Goal: Task Accomplishment & Management: Manage account settings

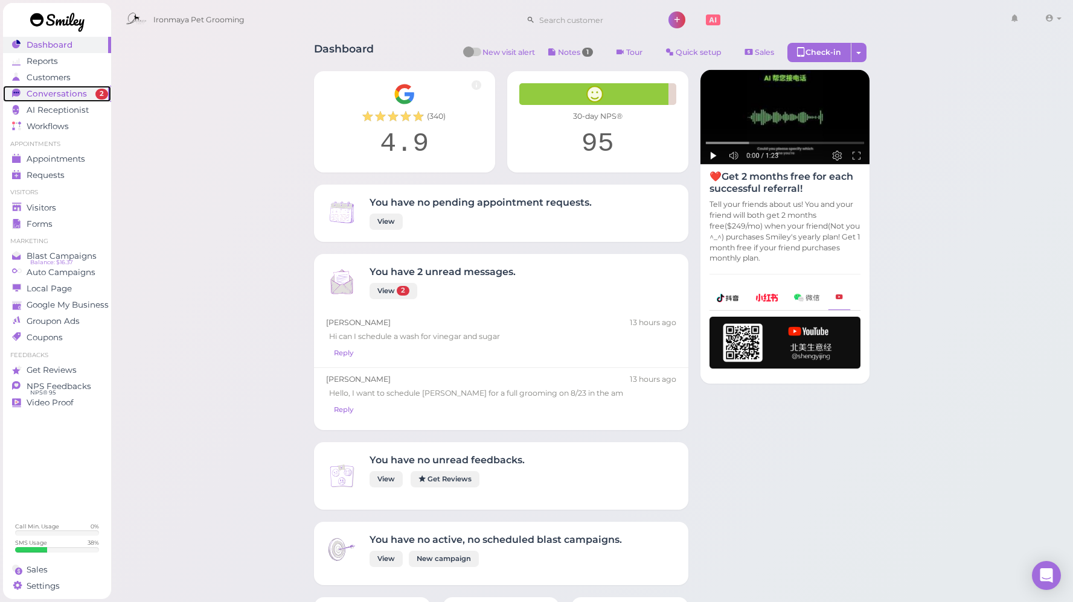
click at [71, 98] on span "Conversations" at bounding box center [57, 94] width 60 height 10
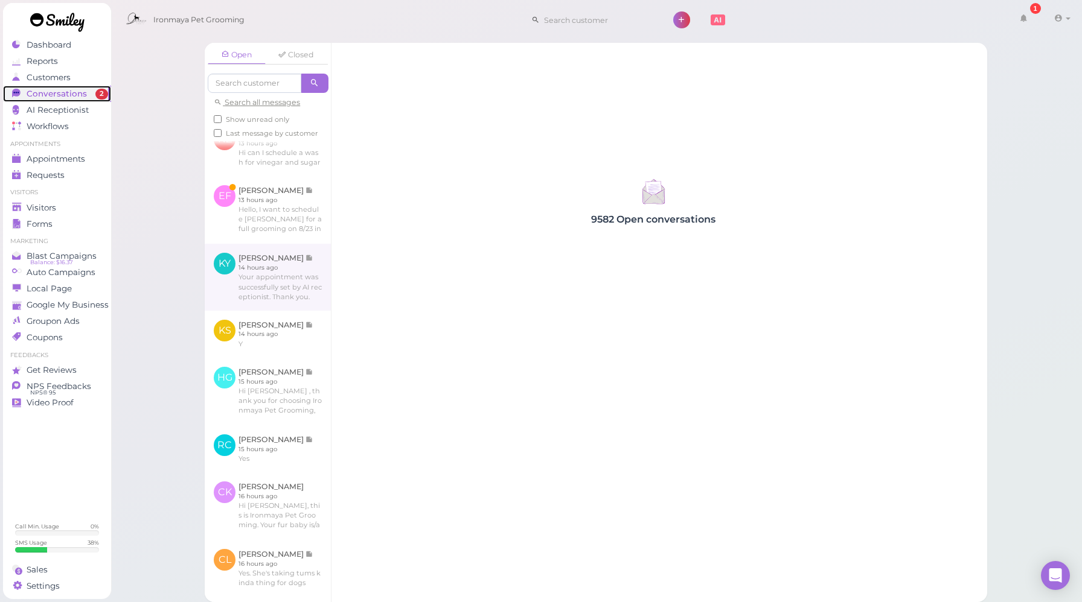
scroll to position [129, 0]
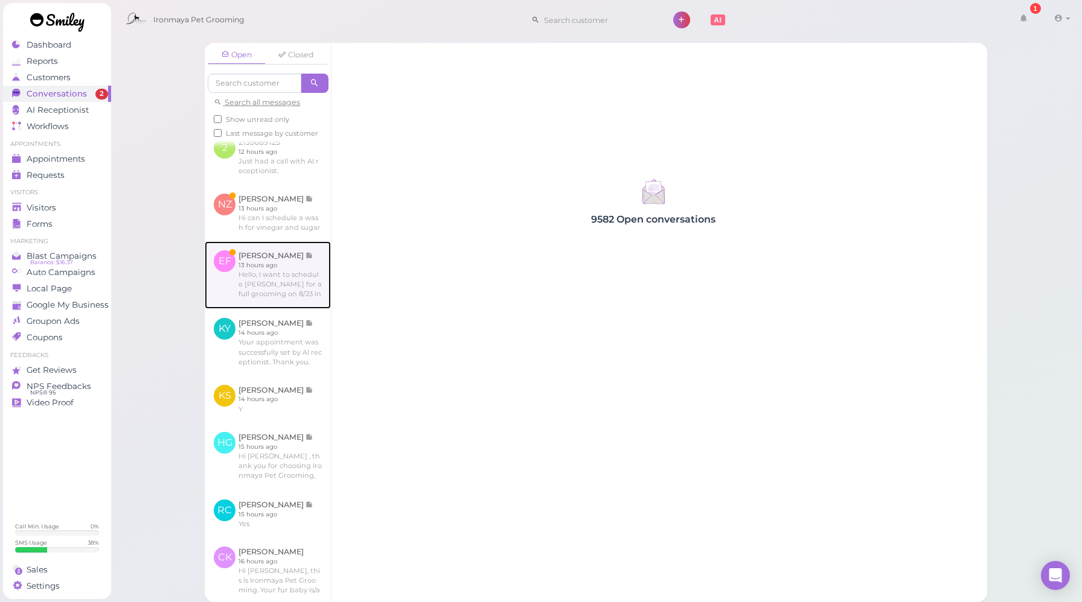
click at [283, 298] on link at bounding box center [268, 275] width 126 height 68
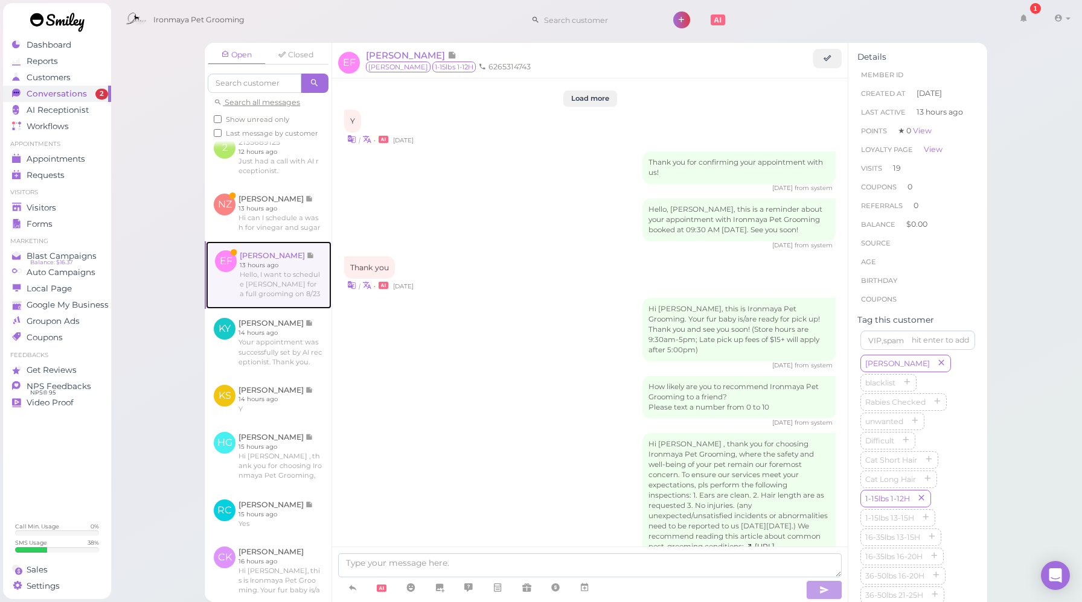
scroll to position [1513, 0]
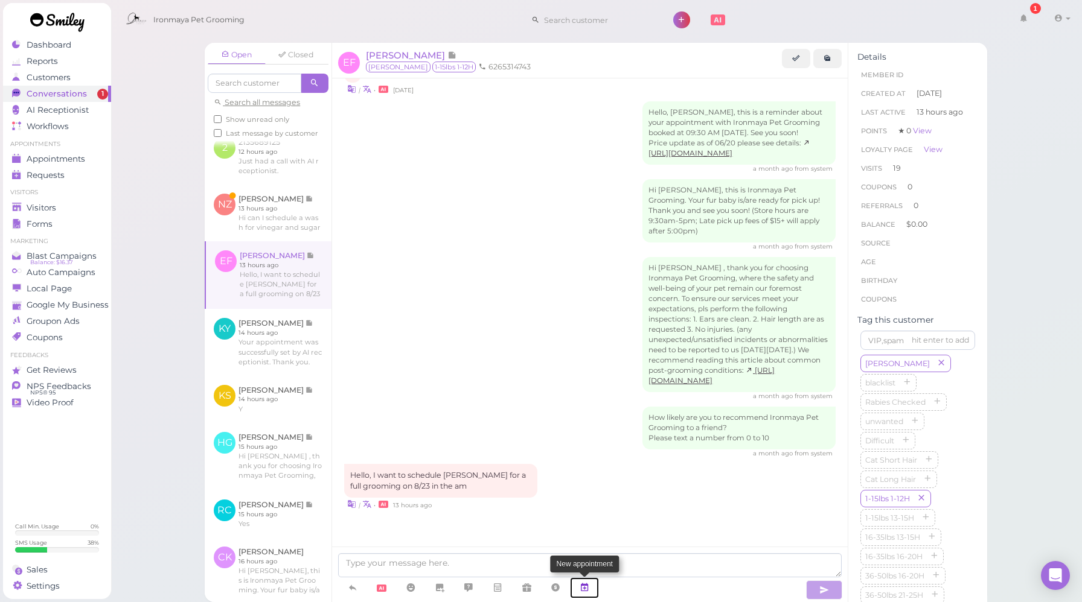
click at [587, 584] on icon at bounding box center [585, 588] width 10 height 12
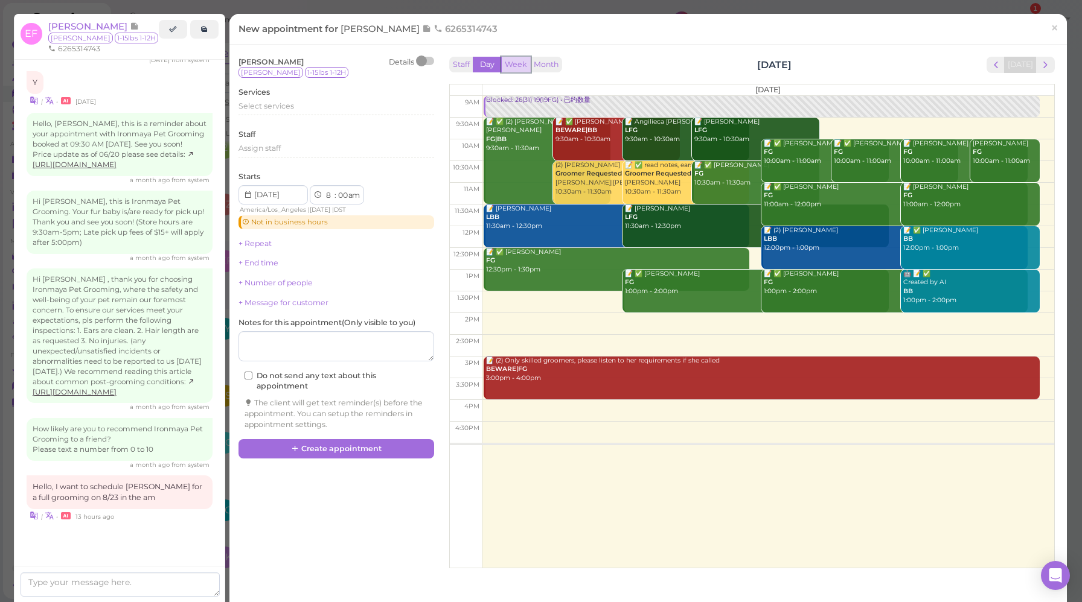
click at [511, 68] on button "Week" at bounding box center [516, 65] width 30 height 16
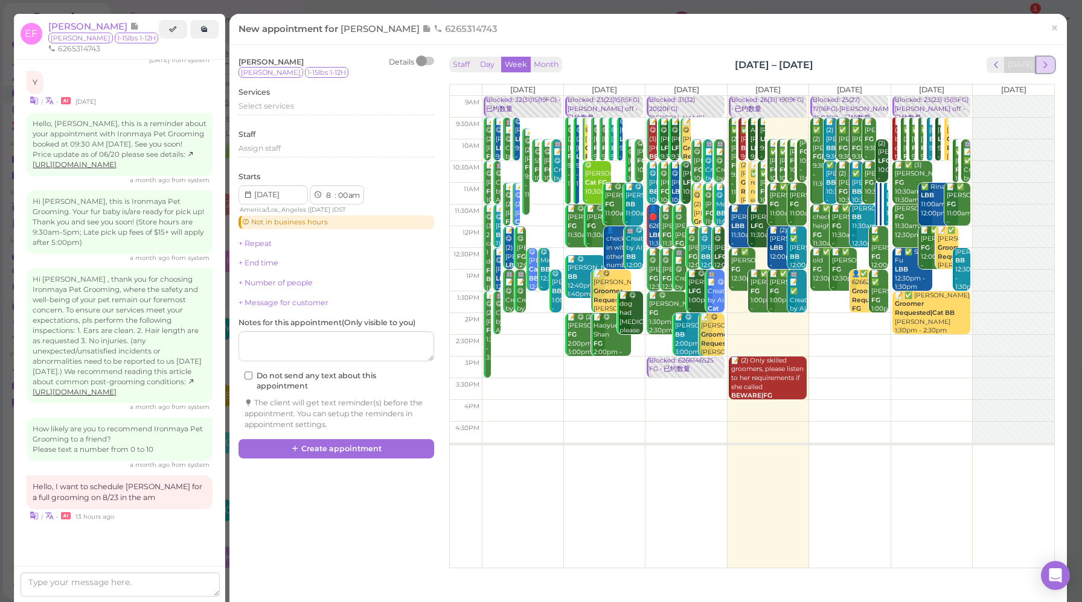
click at [1043, 62] on button "next" at bounding box center [1045, 65] width 19 height 16
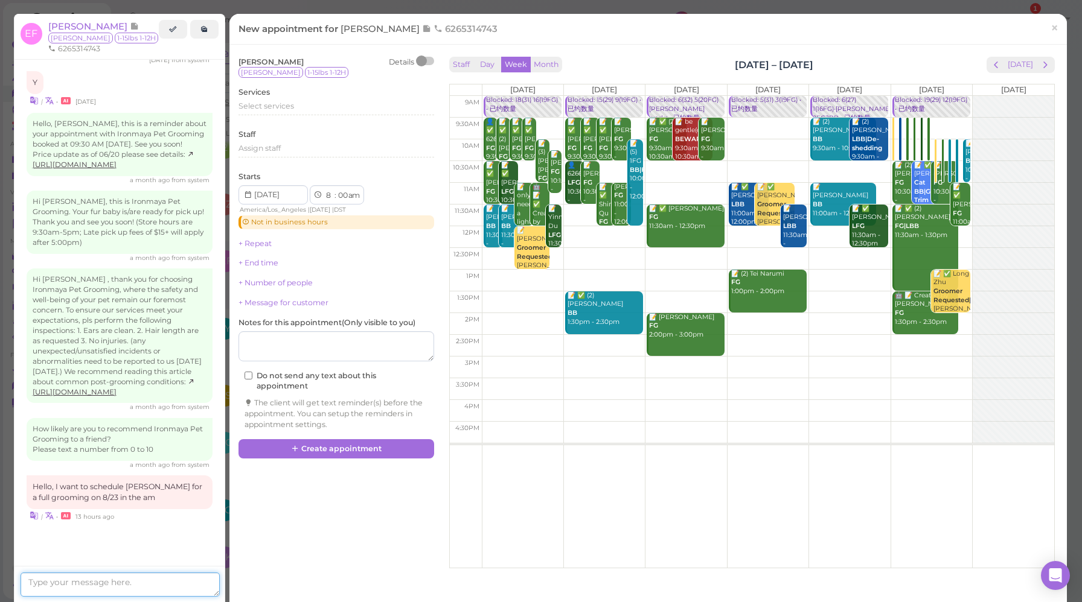
click at [92, 591] on textarea at bounding box center [120, 585] width 199 height 24
type textarea "11 am is our soonest"
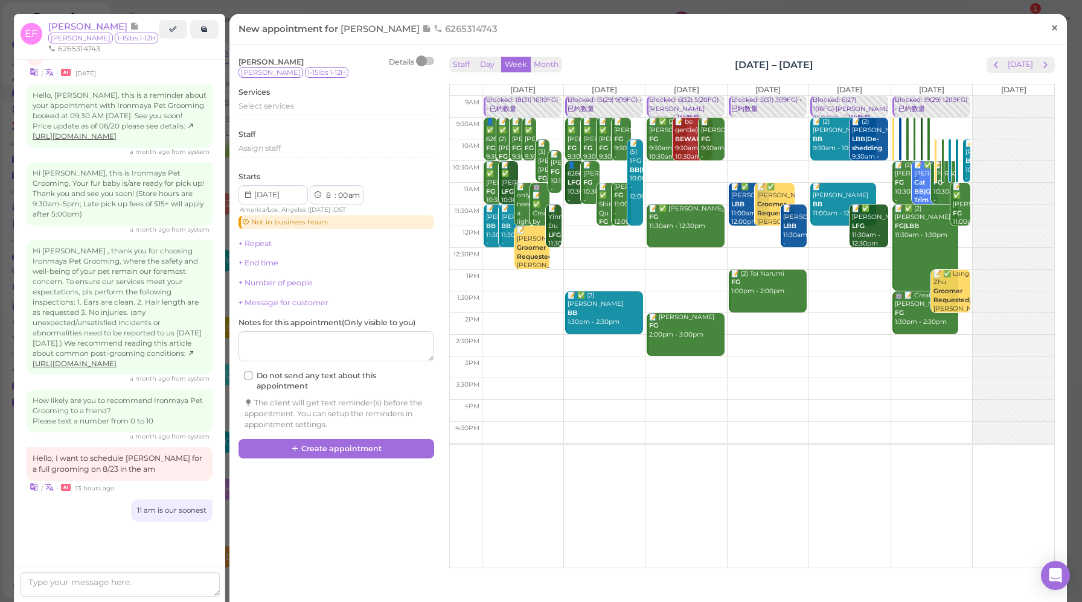
click at [1050, 30] on link "×" at bounding box center [1054, 28] width 22 height 28
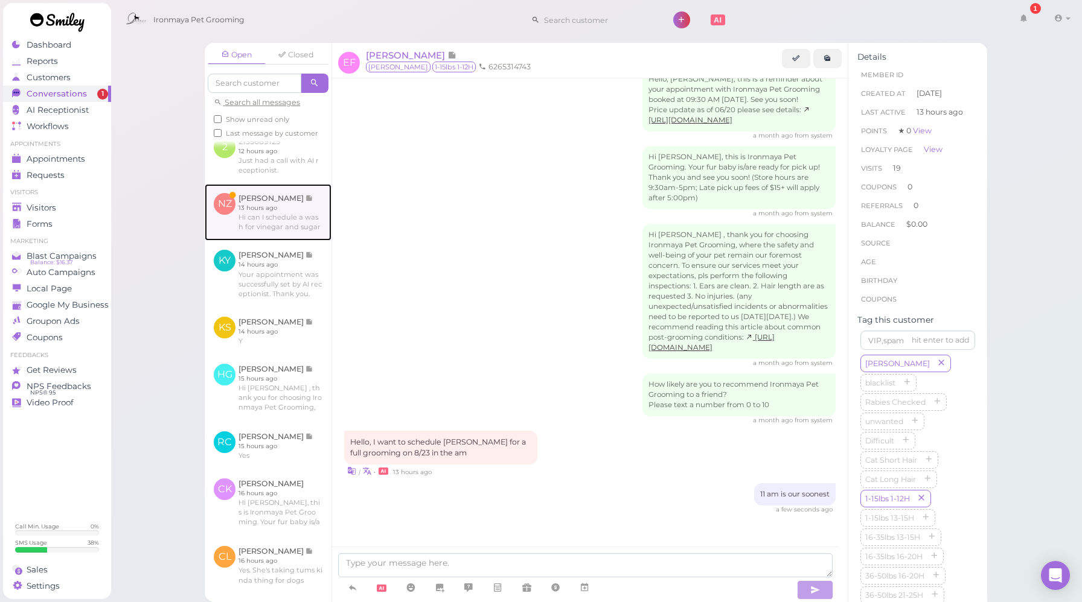
click at [281, 234] on link at bounding box center [268, 212] width 127 height 57
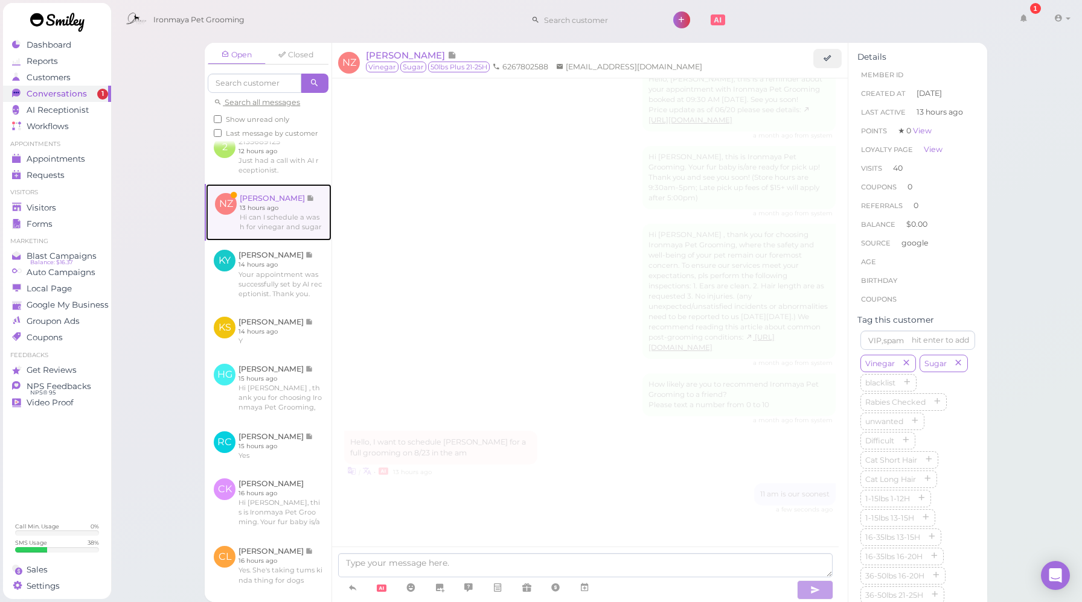
scroll to position [1414, 0]
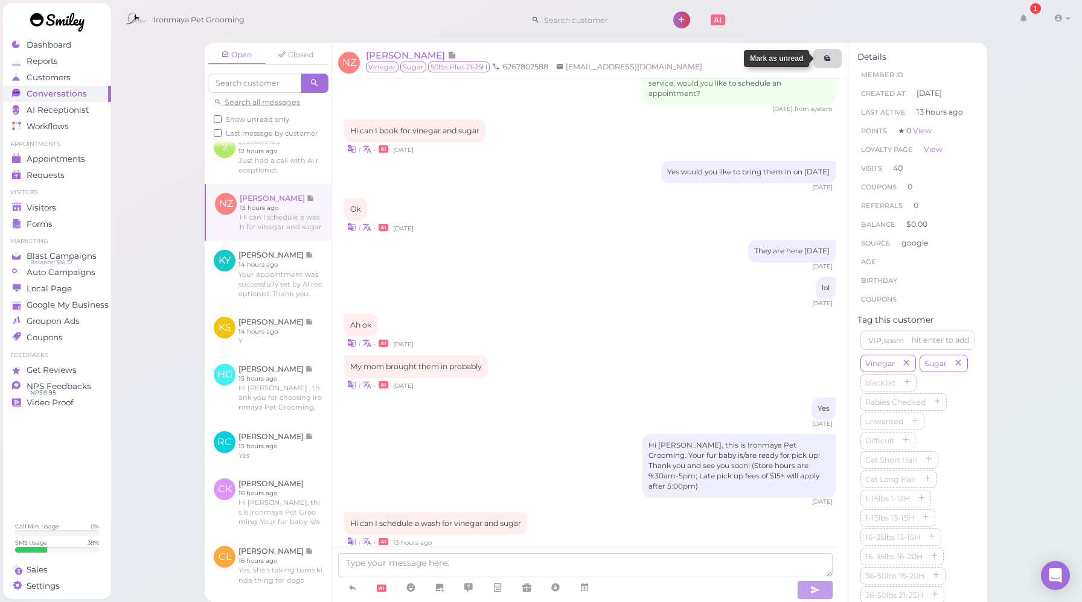
click at [835, 61] on link at bounding box center [827, 58] width 28 height 19
click at [66, 155] on span "Appointments" at bounding box center [57, 159] width 60 height 10
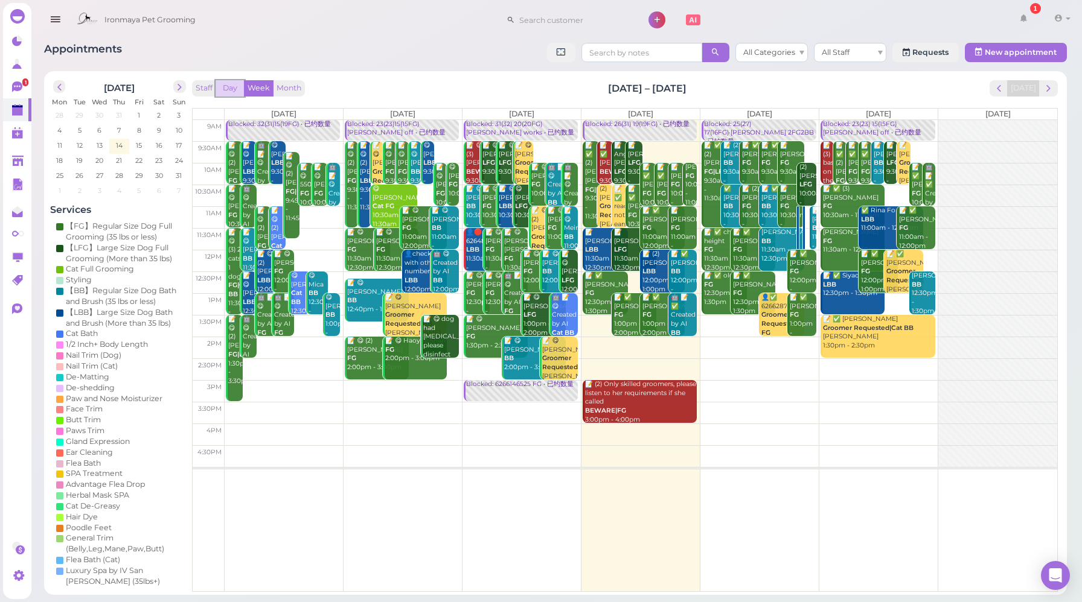
click at [230, 89] on button "Day" at bounding box center [230, 88] width 29 height 16
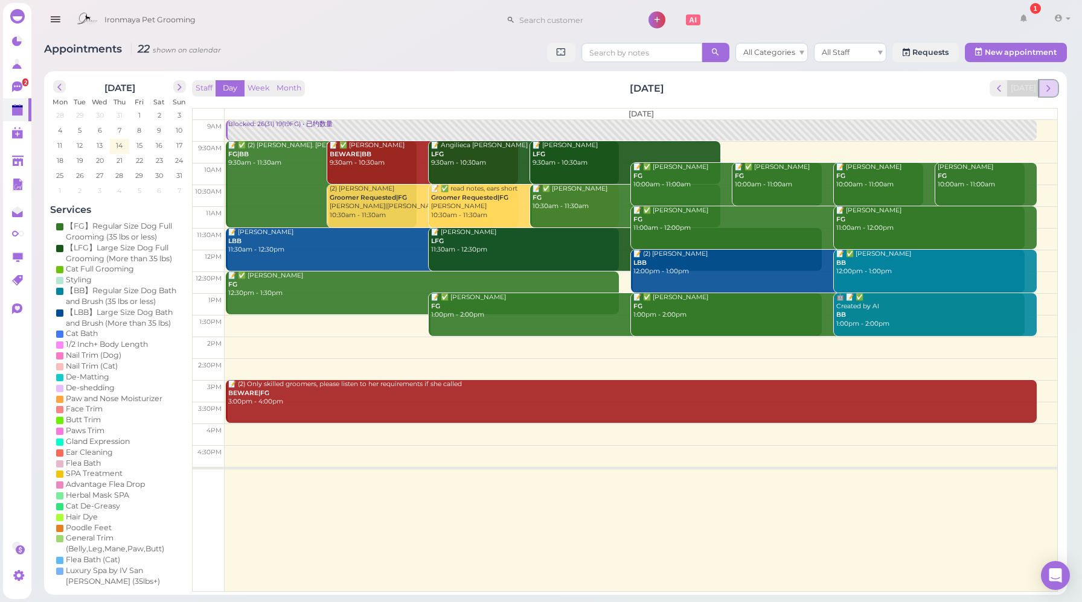
click at [1049, 91] on span "next" at bounding box center [1048, 88] width 11 height 11
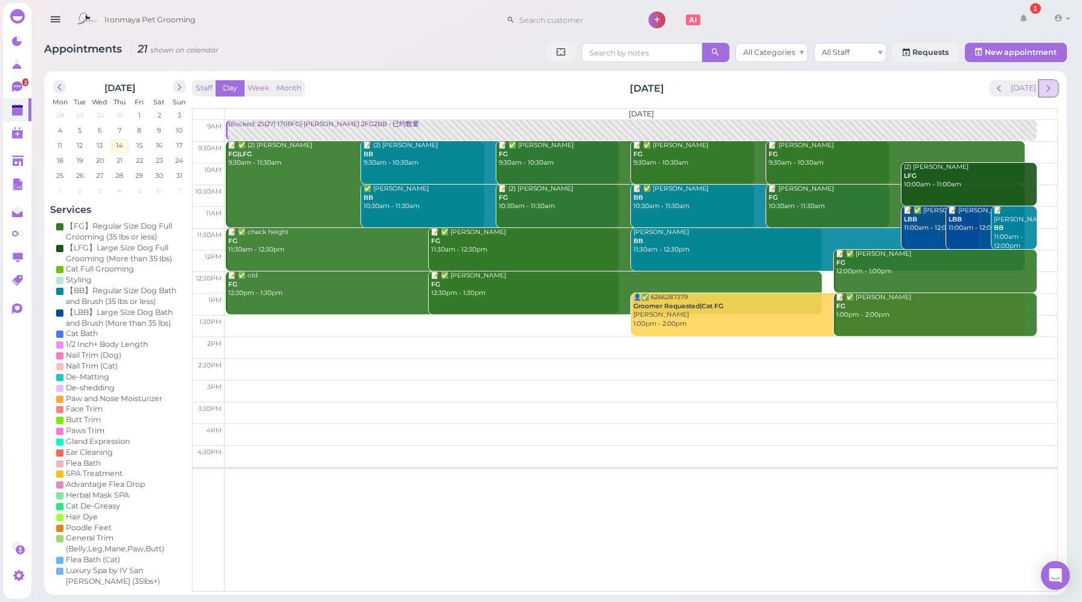
click at [1050, 86] on span "next" at bounding box center [1048, 88] width 11 height 11
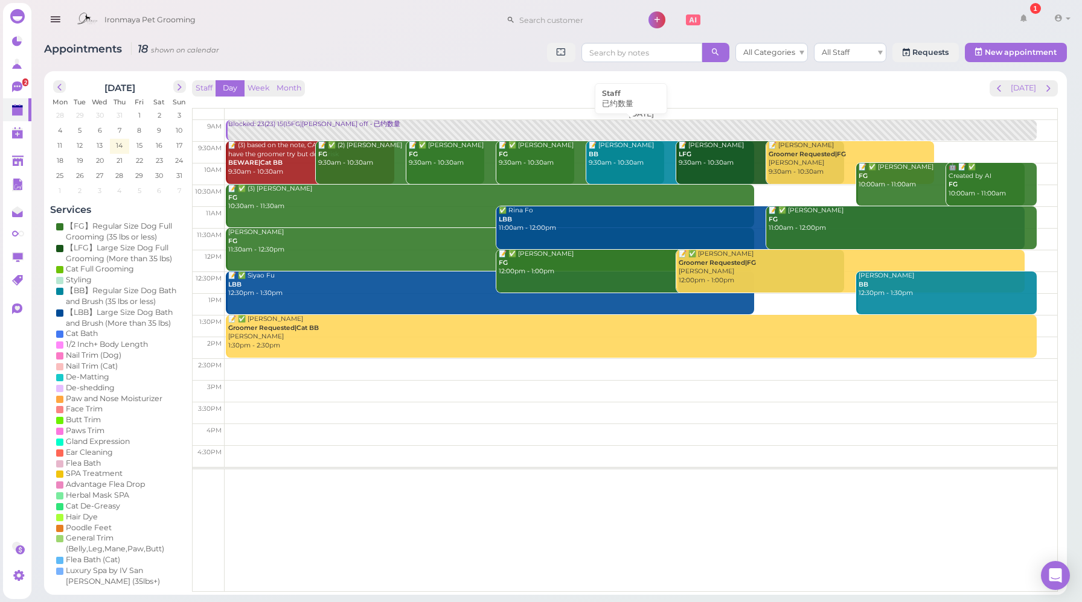
click at [291, 134] on link "Blocked: 23(23) 15(15FG)[PERSON_NAME] off • 已约数量" at bounding box center [631, 130] width 810 height 21
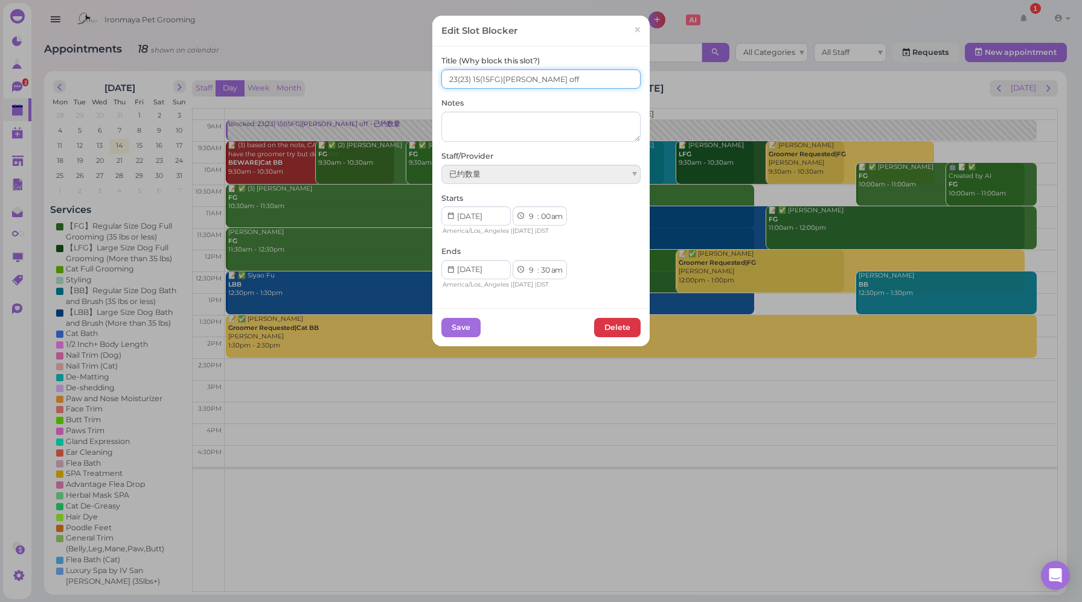
click at [473, 77] on input "23(23) 15(15FG)[PERSON_NAME] off" at bounding box center [540, 78] width 199 height 19
type input "23(23) 16(15FG)[PERSON_NAME] off"
click at [467, 327] on button "Save" at bounding box center [460, 327] width 39 height 19
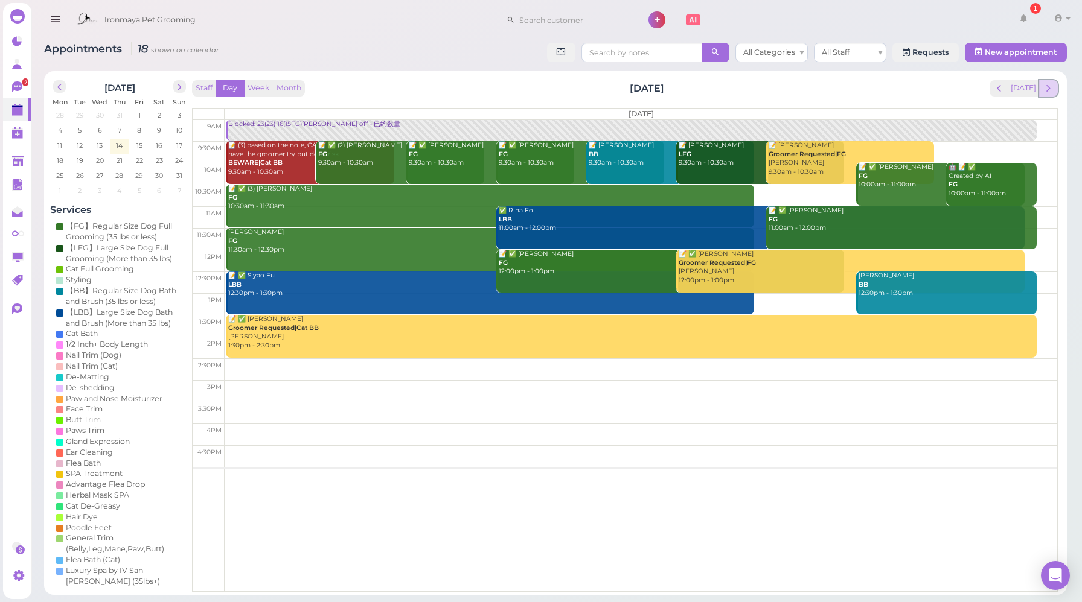
click at [1050, 91] on span "next" at bounding box center [1048, 88] width 11 height 11
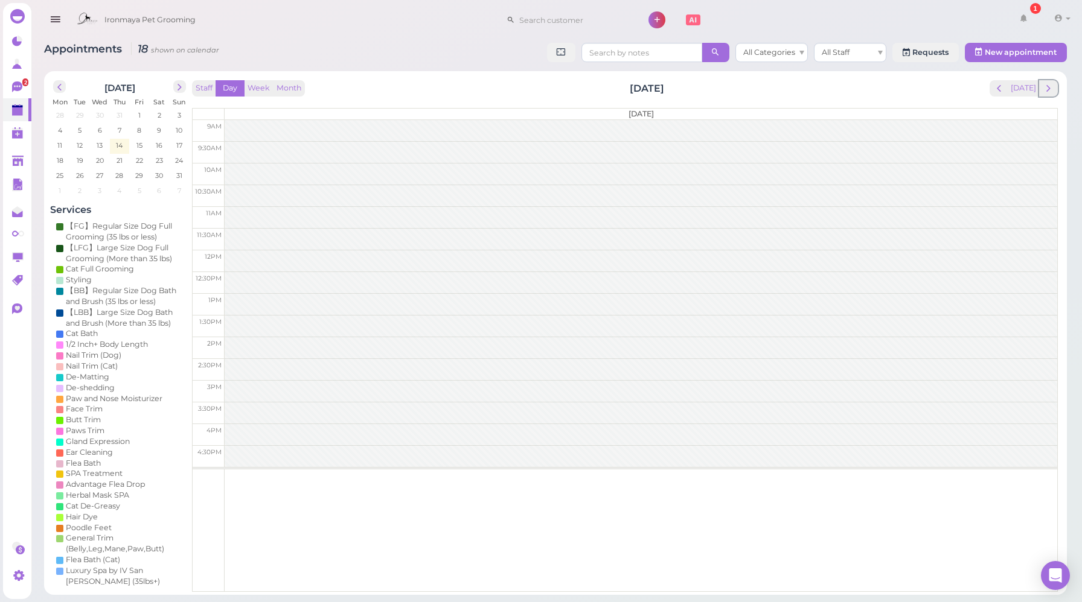
click at [1050, 91] on span "next" at bounding box center [1048, 88] width 11 height 11
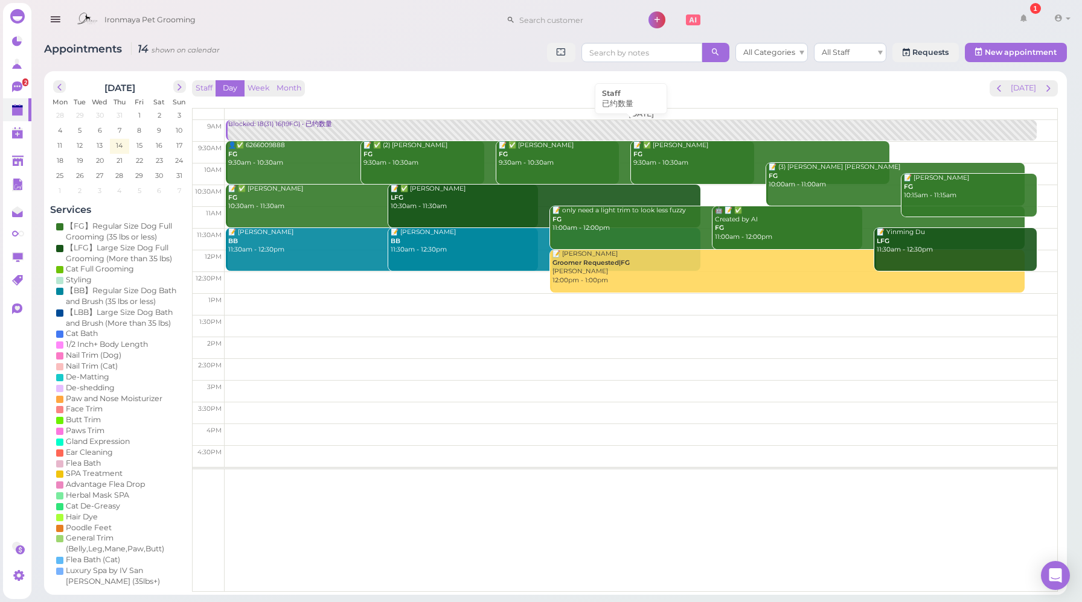
click at [284, 127] on div "Blocked: 18(31) 16(19FG) • 已约数量" at bounding box center [632, 124] width 808 height 9
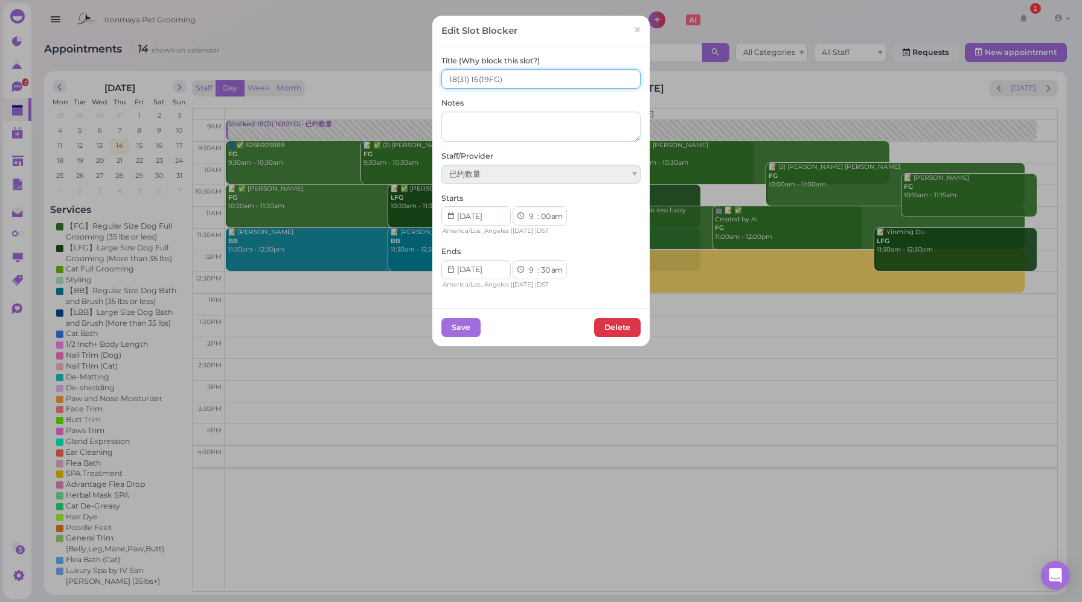
click at [451, 76] on input "18(31) 16(19FG)" at bounding box center [540, 78] width 199 height 19
type input "17(31) 16(19FG)"
click at [461, 322] on button "Save" at bounding box center [460, 327] width 39 height 19
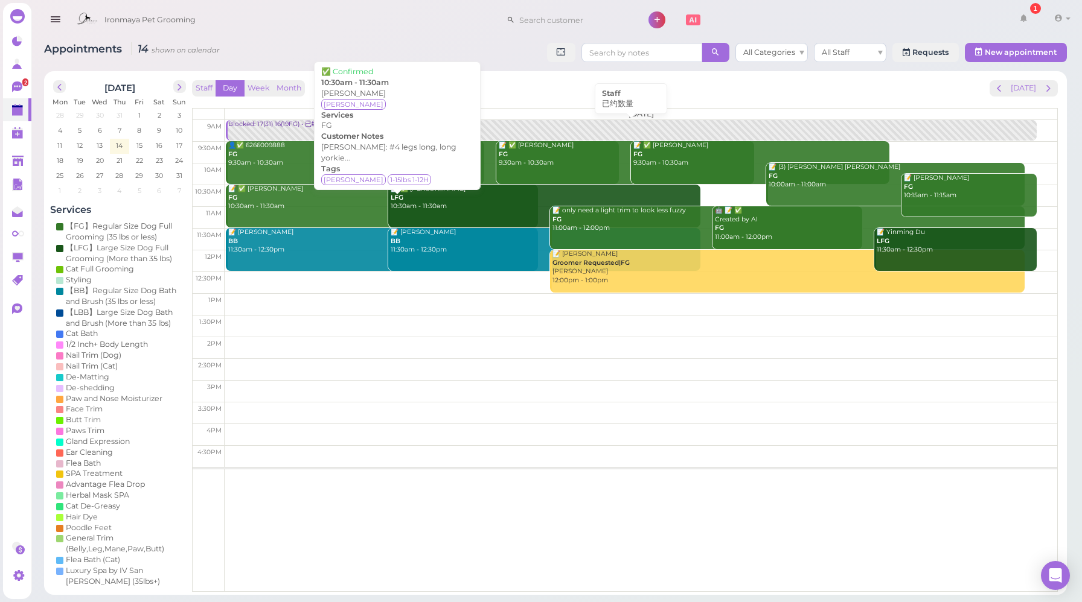
click at [273, 124] on div "Blocked: 17(31) 16(19FG) • 已约数量" at bounding box center [632, 124] width 808 height 9
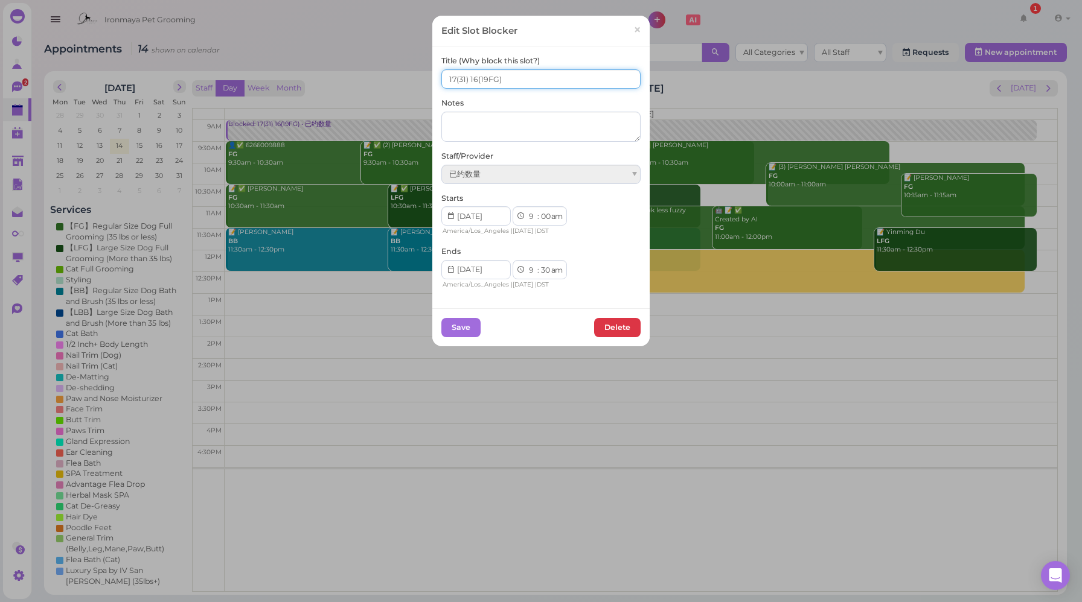
click at [471, 81] on input "17(31) 16(19FG)" at bounding box center [540, 78] width 199 height 19
type input "17(31) 15(19FG)"
click at [461, 328] on button "Save" at bounding box center [460, 327] width 39 height 19
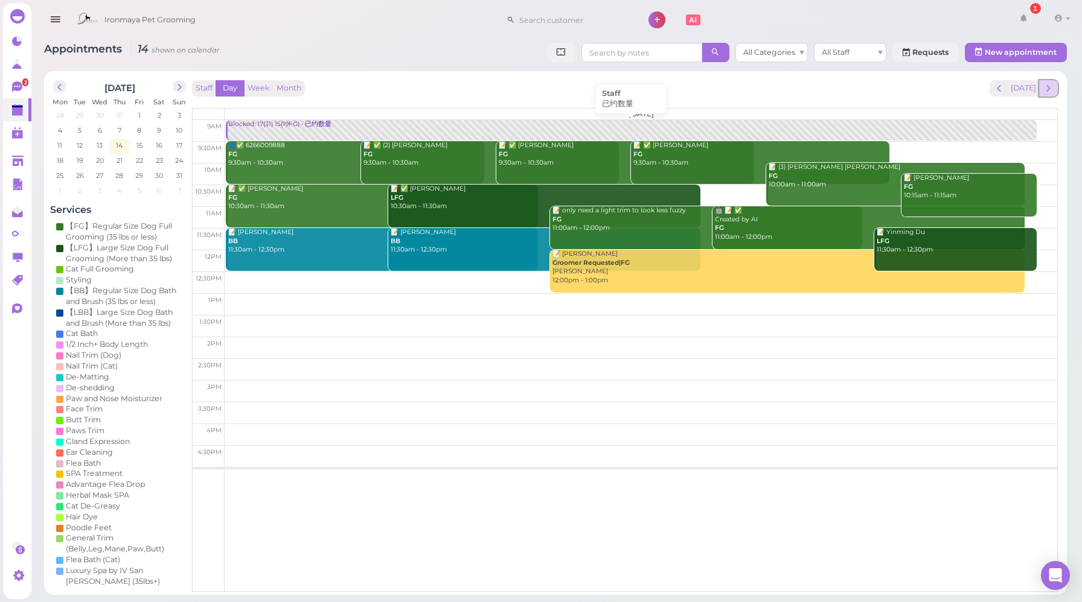
click at [1050, 92] on span "next" at bounding box center [1048, 88] width 11 height 11
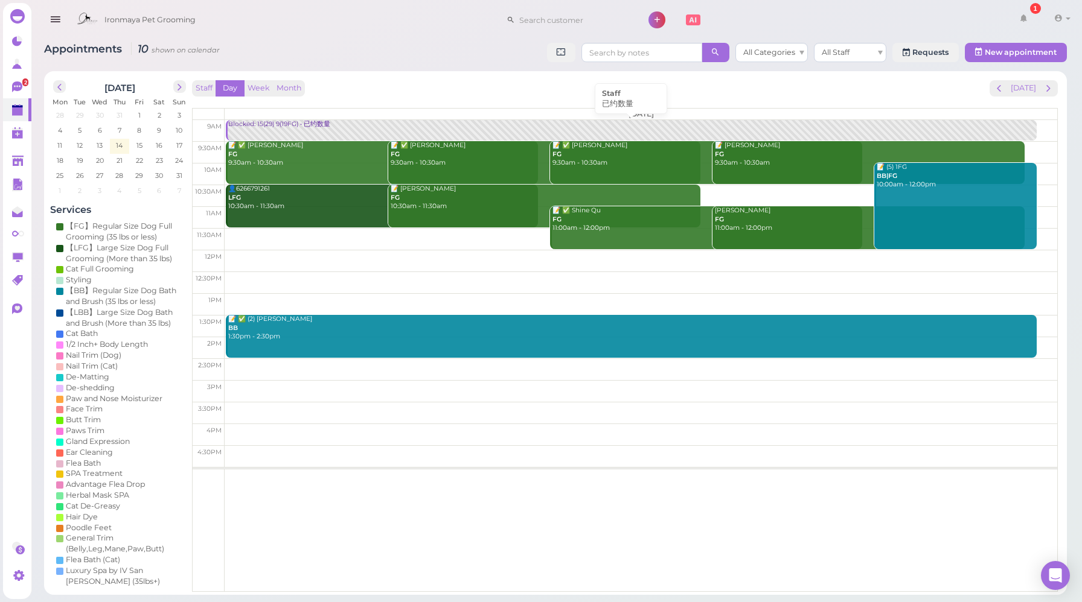
click at [301, 128] on div "Blocked: 15(29) 9(19FG) • 已约数量" at bounding box center [632, 124] width 808 height 9
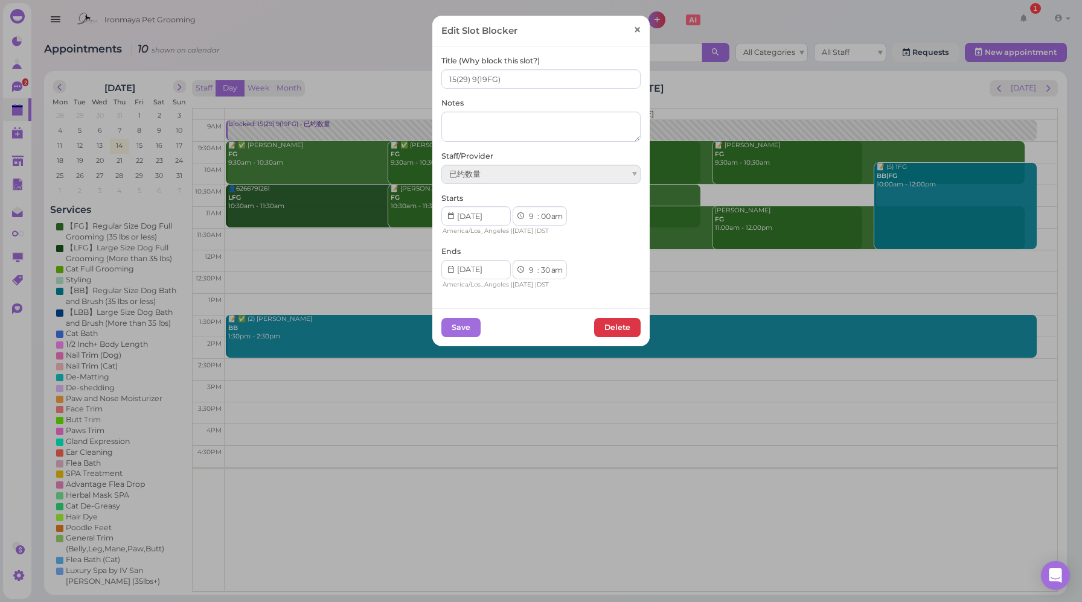
click at [633, 32] on span "×" at bounding box center [637, 30] width 8 height 17
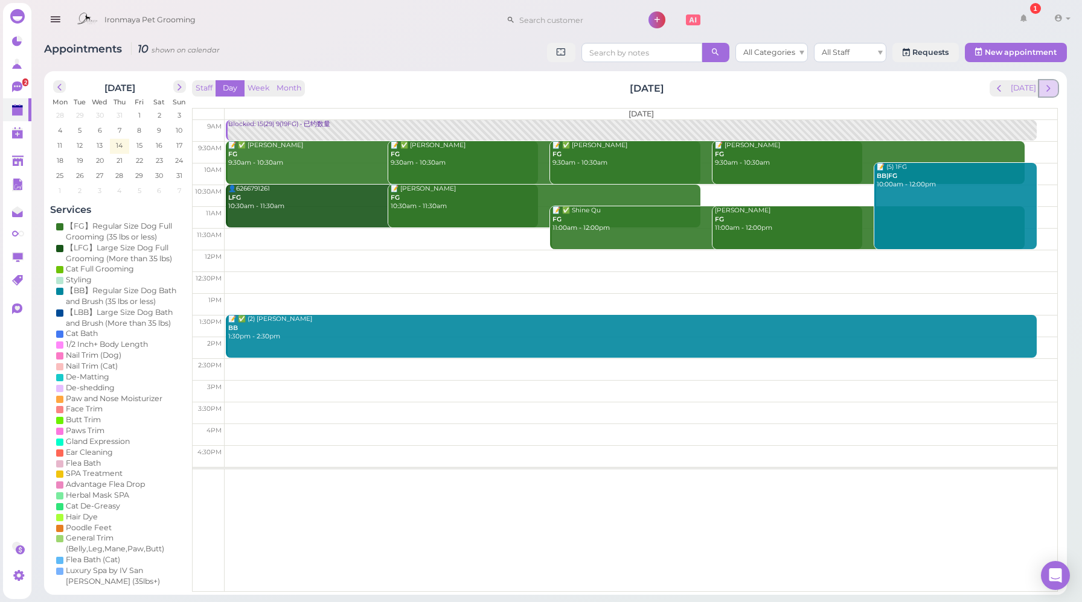
click at [1053, 91] on span "next" at bounding box center [1048, 88] width 11 height 11
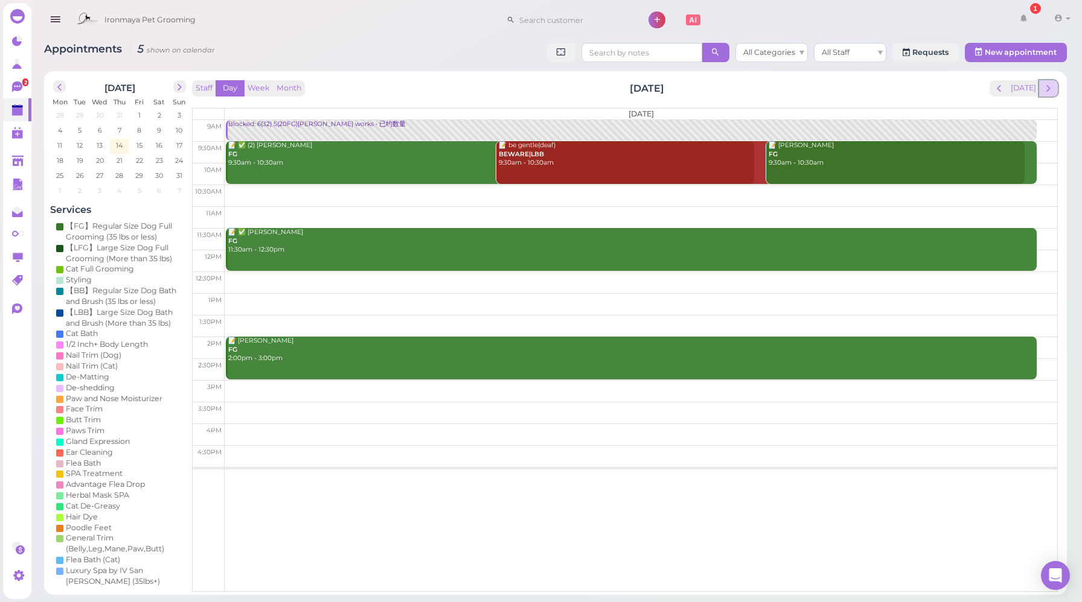
click at [1049, 93] on span "next" at bounding box center [1048, 88] width 11 height 11
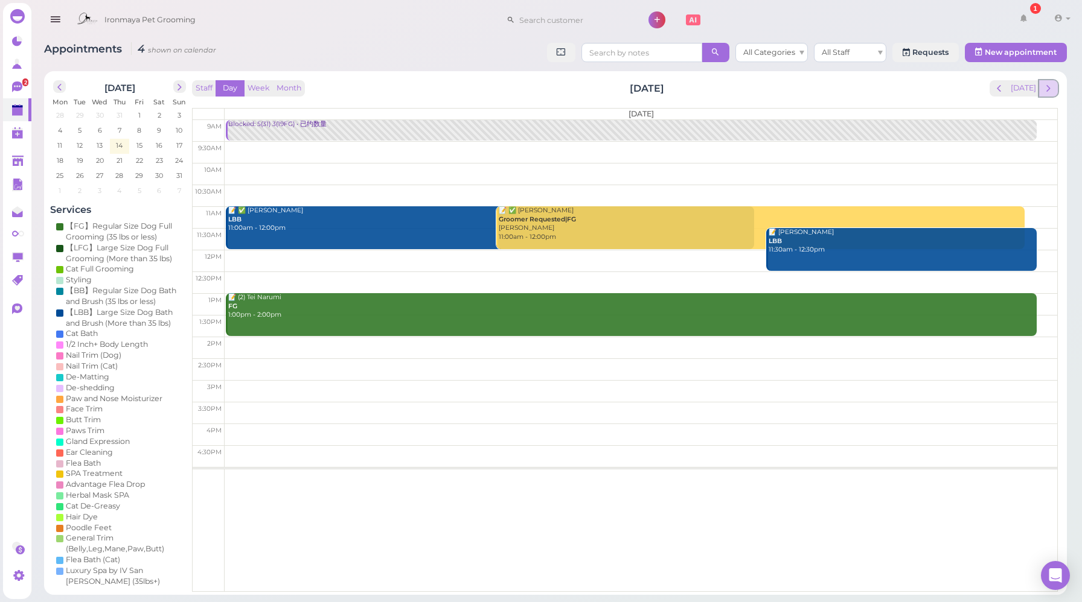
click at [1049, 93] on span "next" at bounding box center [1048, 88] width 11 height 11
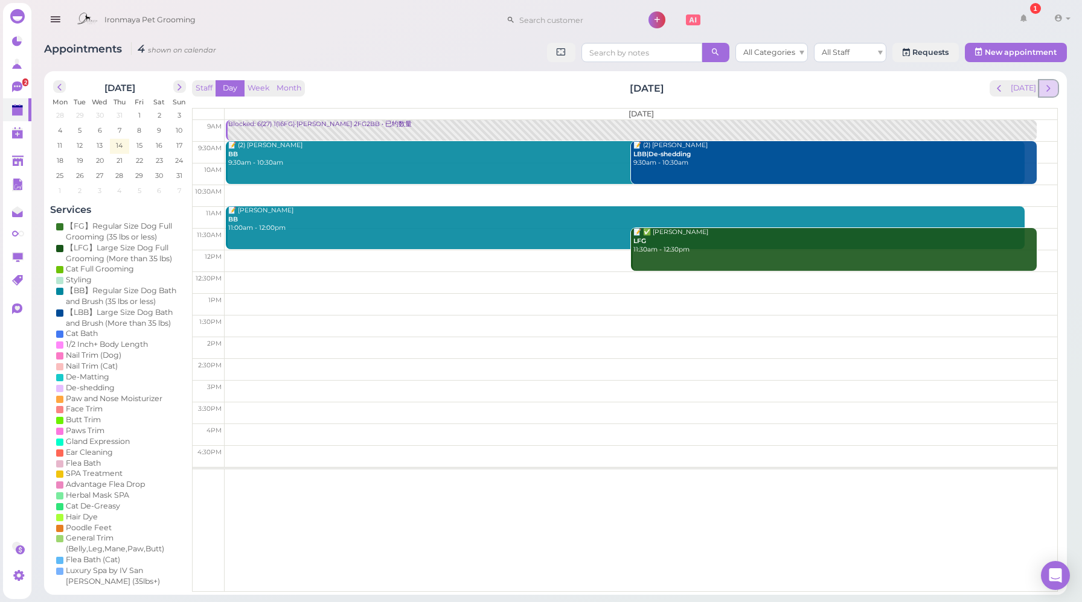
click at [1050, 92] on span "next" at bounding box center [1048, 88] width 11 height 11
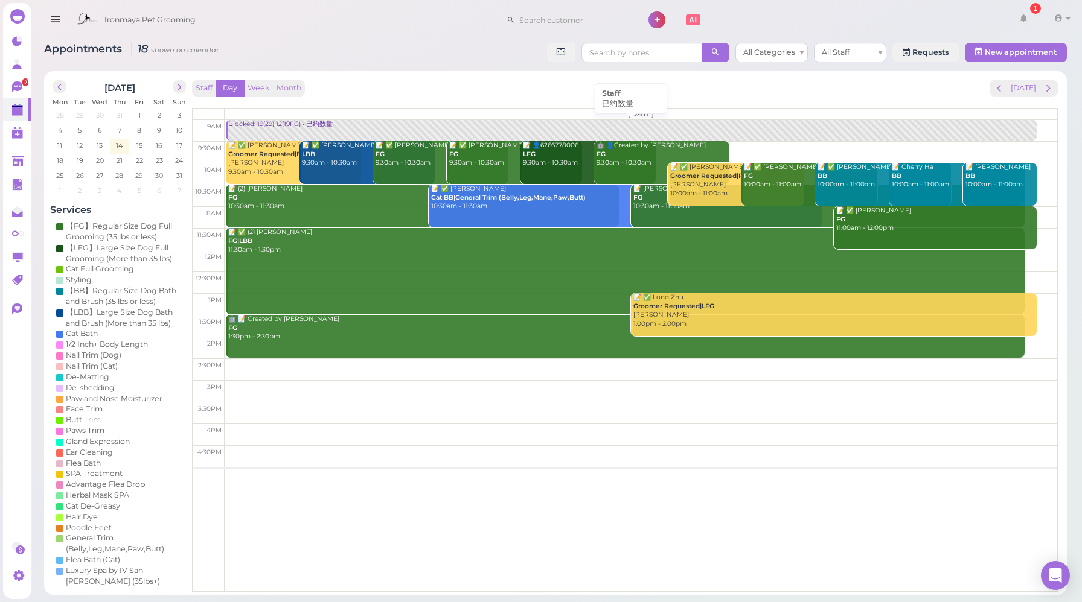
click at [296, 124] on div "Blocked: 19(29) 12(19FG) • 已约数量" at bounding box center [632, 124] width 808 height 9
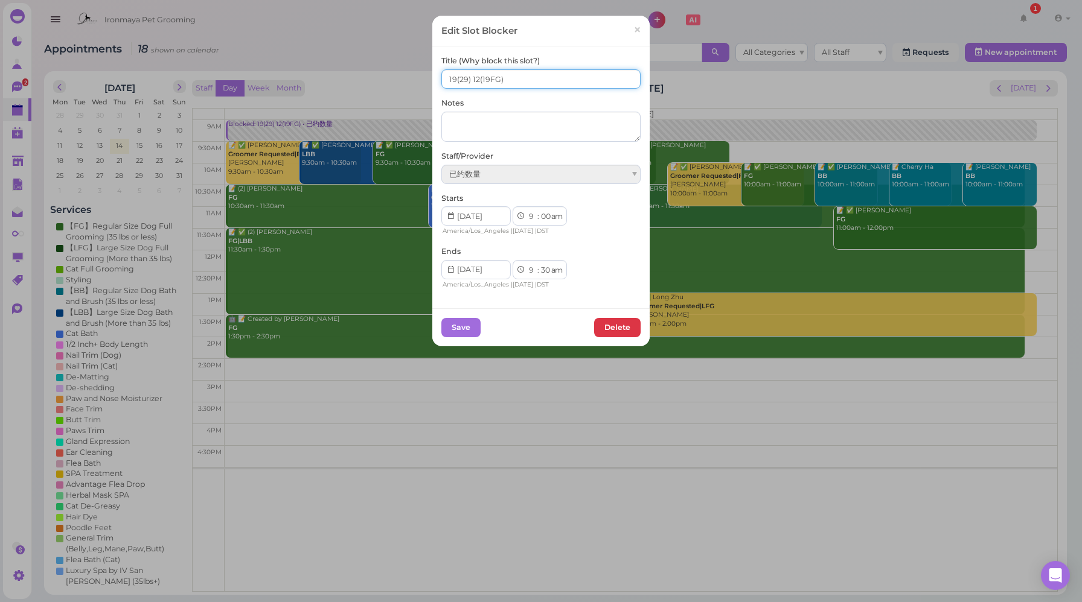
drag, startPoint x: 453, startPoint y: 77, endPoint x: 418, endPoint y: 77, distance: 34.4
click at [420, 77] on div "Edit Slot Blocker × Title (Why block this slot?) 19(29) 12(19FG) Notes Staff/Pr…" at bounding box center [541, 301] width 1082 height 602
type input "20(29) 12(19FG)"
click at [464, 333] on button "Save" at bounding box center [460, 327] width 39 height 19
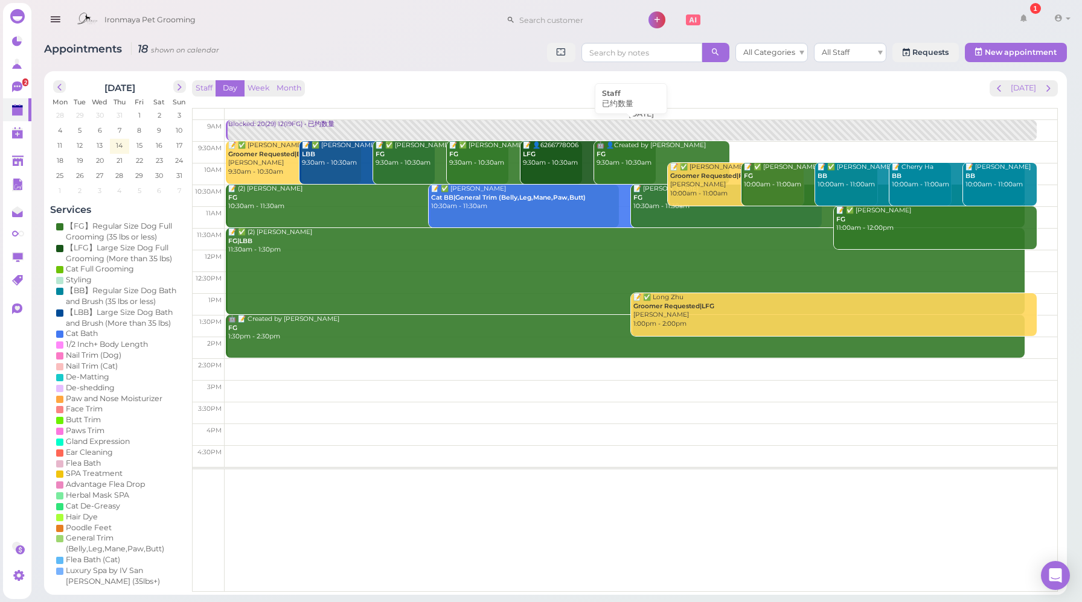
click at [347, 132] on link "Blocked: 20(29) 12(19FG) • 已约数量" at bounding box center [631, 130] width 810 height 21
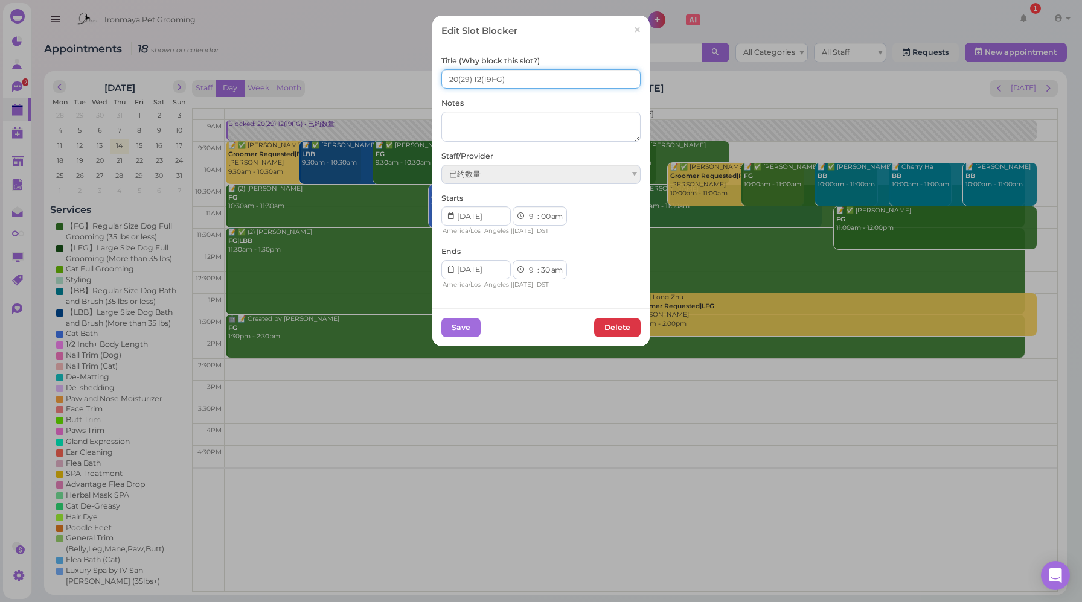
click at [473, 78] on input "20(29) 12(19FG)" at bounding box center [540, 78] width 199 height 19
type input "20(29) 13(19FG)"
click at [467, 328] on button "Save" at bounding box center [460, 327] width 39 height 19
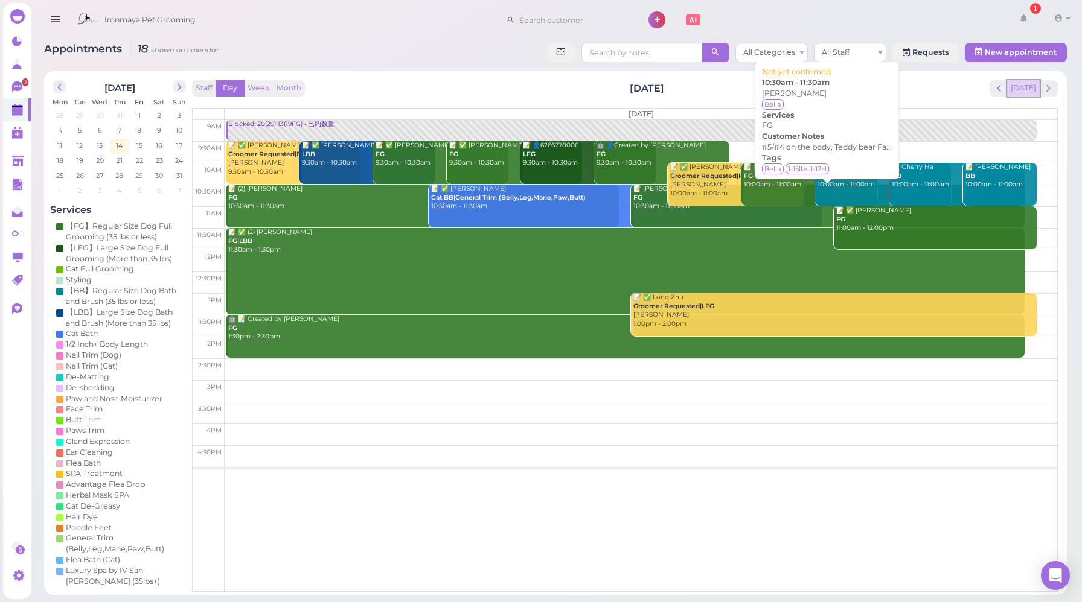
click at [1035, 92] on button "[DATE]" at bounding box center [1023, 88] width 33 height 16
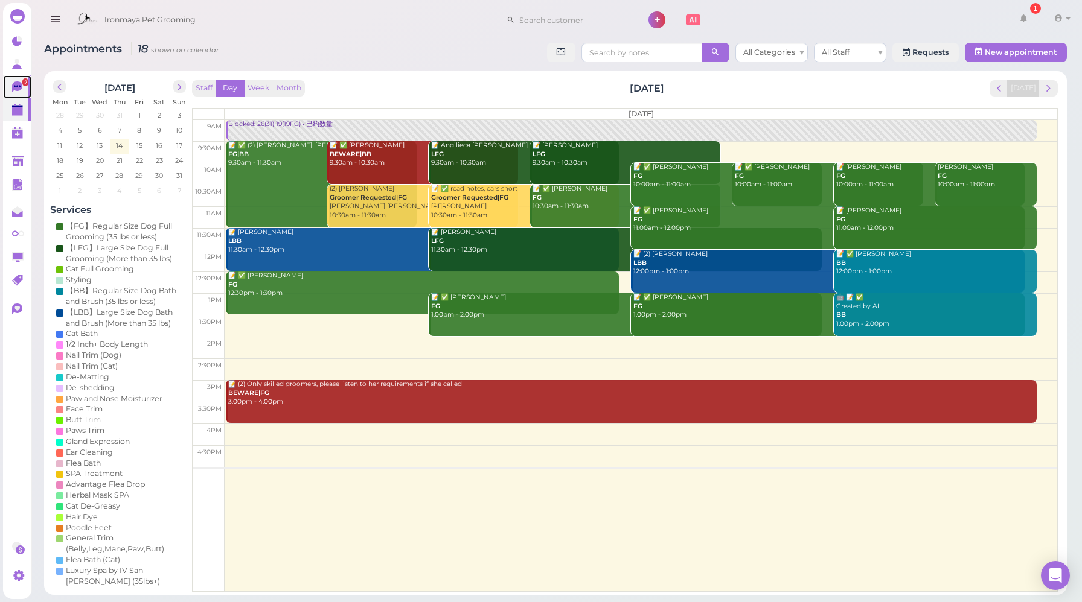
click at [17, 90] on icon at bounding box center [17, 86] width 10 height 11
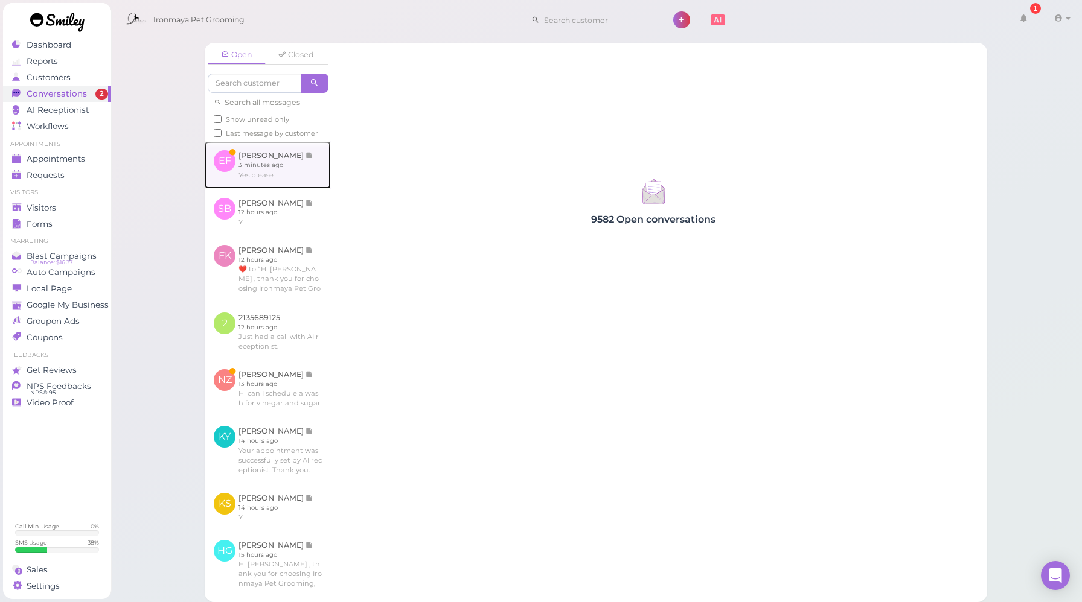
click at [295, 188] on link at bounding box center [268, 164] width 126 height 47
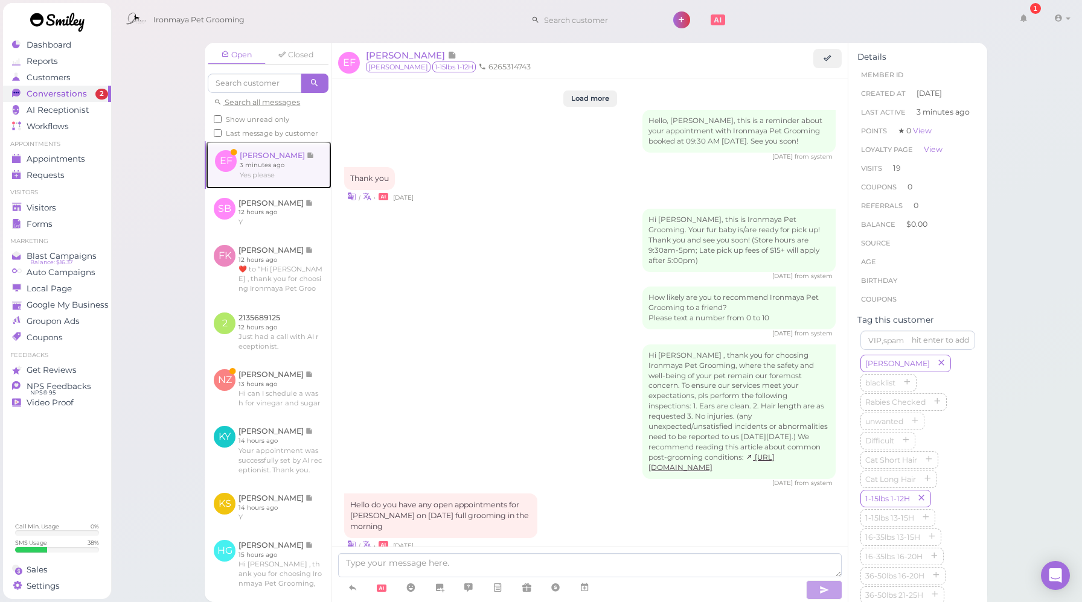
scroll to position [1503, 0]
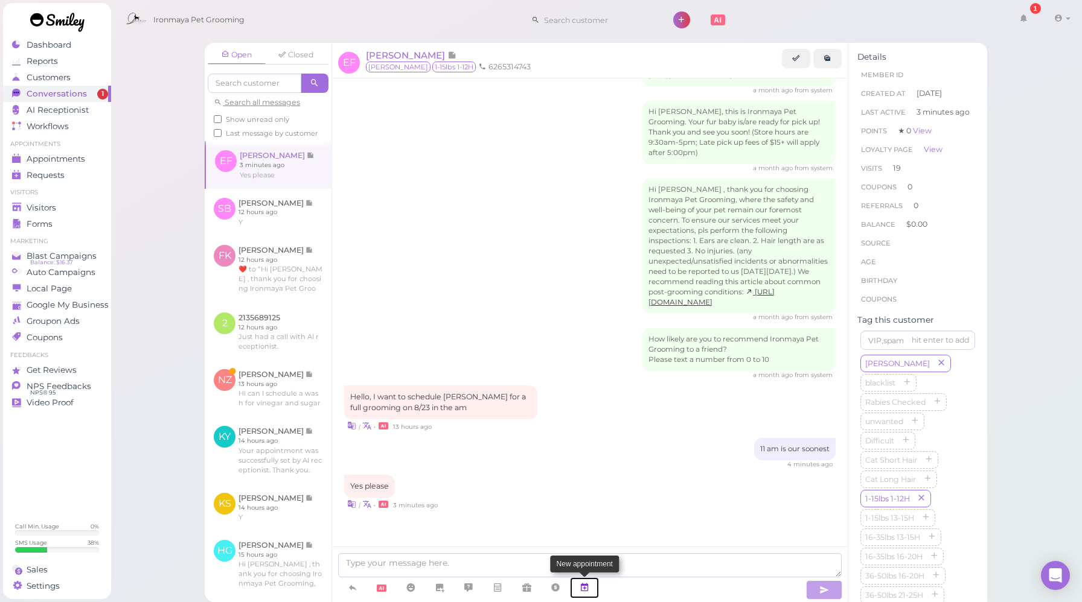
click at [586, 586] on icon at bounding box center [585, 588] width 10 height 12
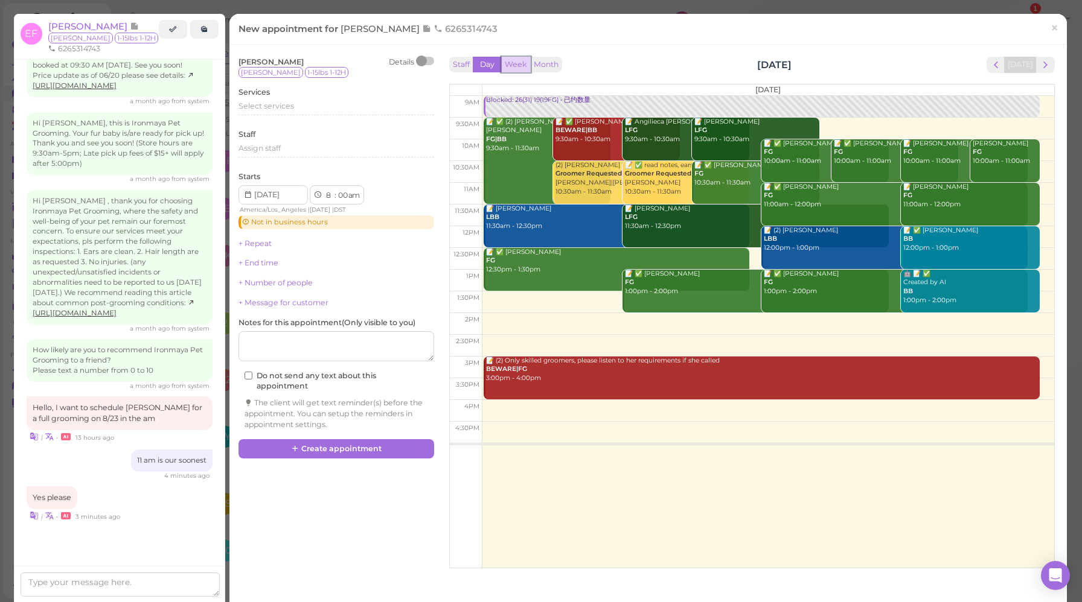
click at [511, 67] on button "Week" at bounding box center [516, 65] width 30 height 16
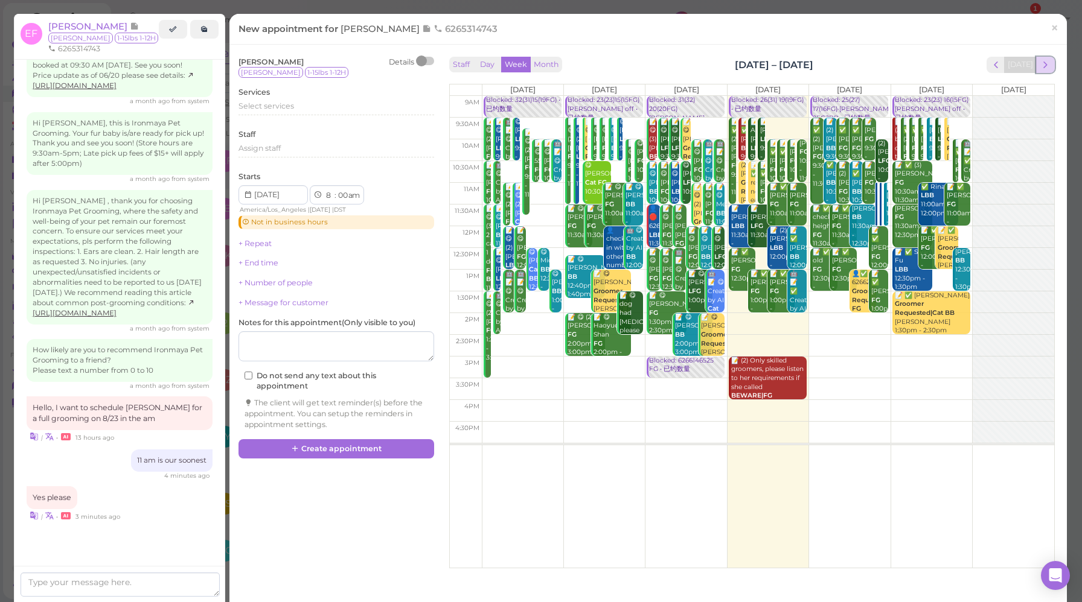
click at [1040, 68] on span "next" at bounding box center [1045, 64] width 11 height 11
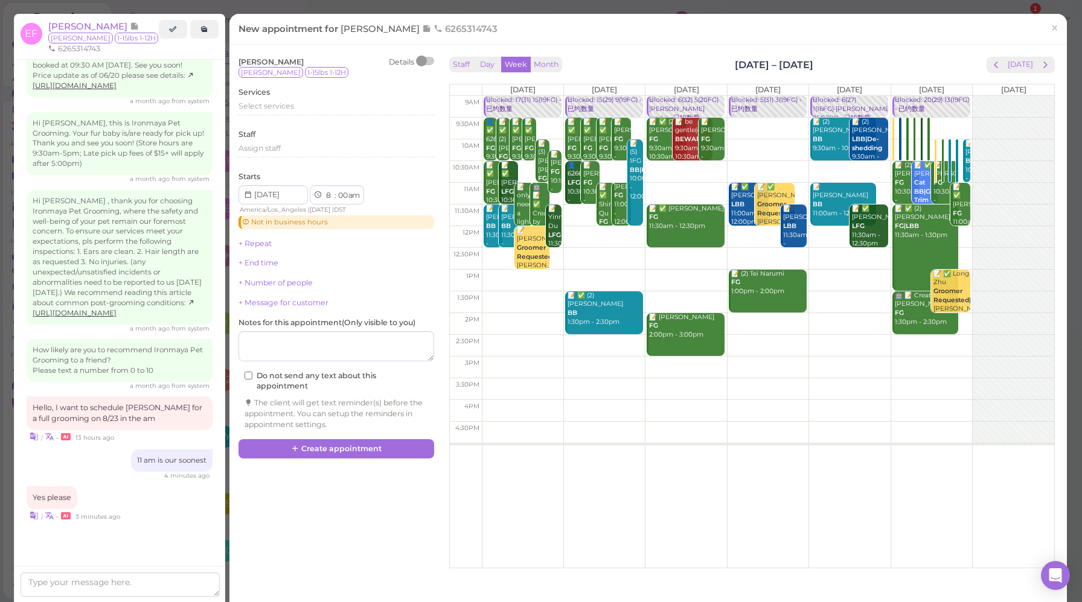
click at [963, 185] on td at bounding box center [768, 194] width 572 height 22
type input "[DATE]"
select select "11"
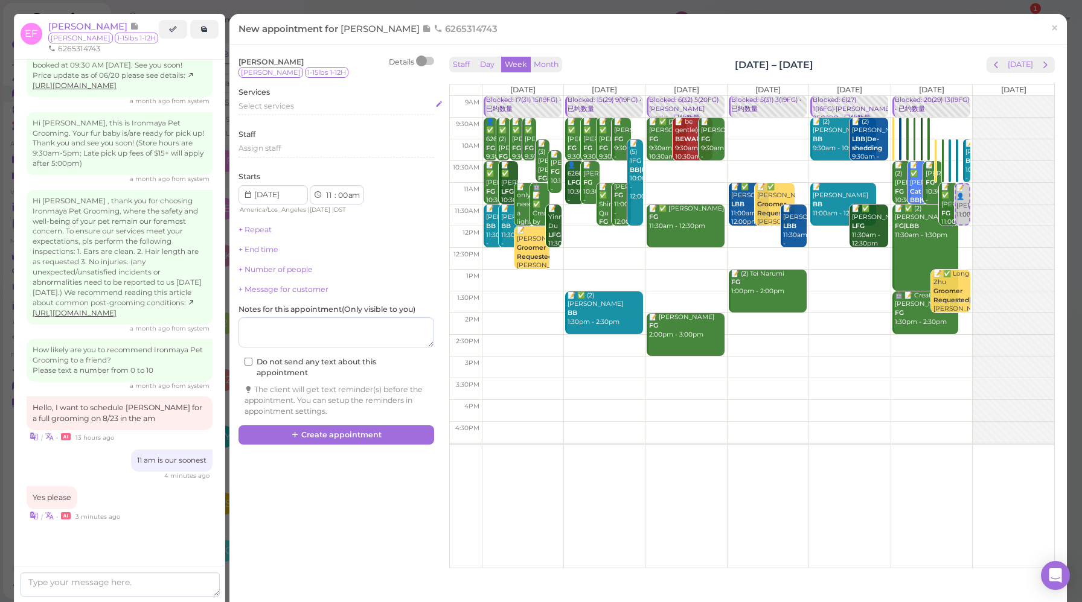
click at [267, 104] on span "Select services" at bounding box center [266, 105] width 56 height 9
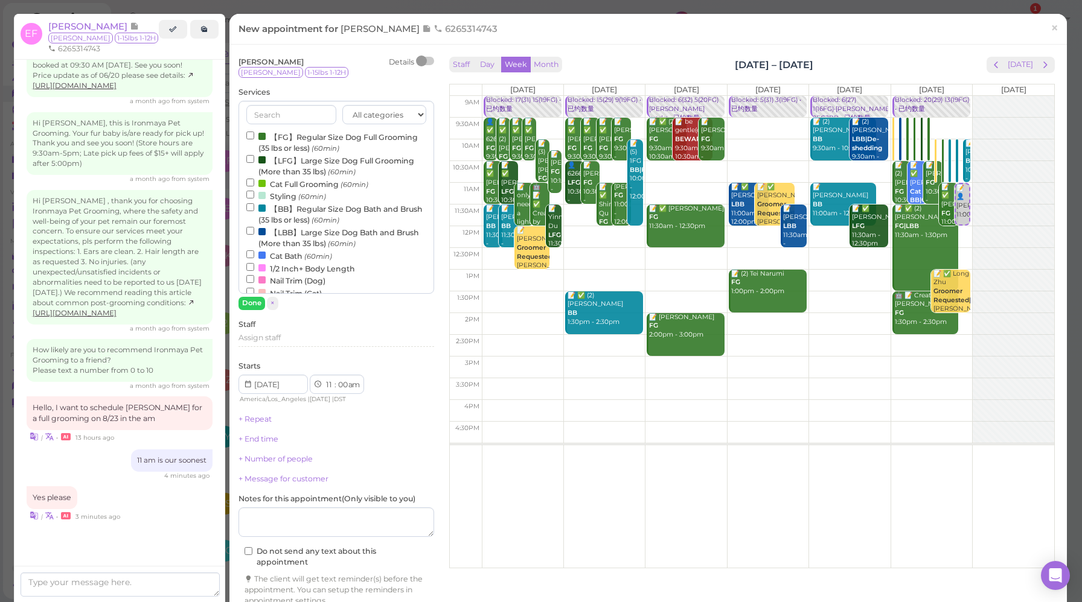
click at [323, 139] on label "【FG】Regular Size Dog Full Grooming (35 lbs or less) (60min)" at bounding box center [336, 142] width 180 height 24
click at [254, 139] on input "【FG】Regular Size Dog Full Grooming (35 lbs or less) (60min)" at bounding box center [250, 136] width 8 height 8
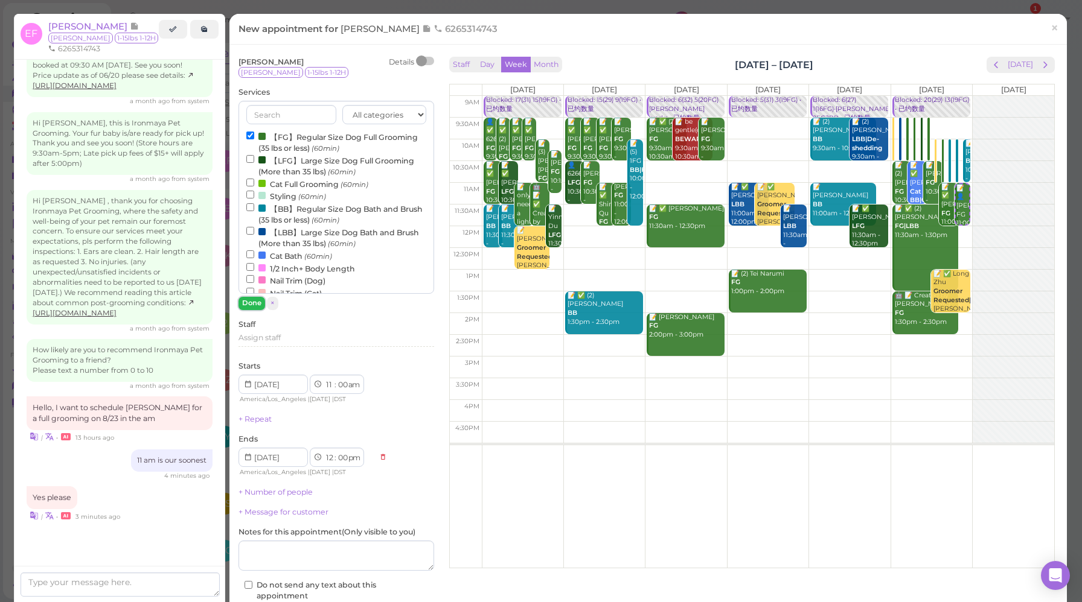
click at [254, 300] on button "Done" at bounding box center [251, 303] width 27 height 13
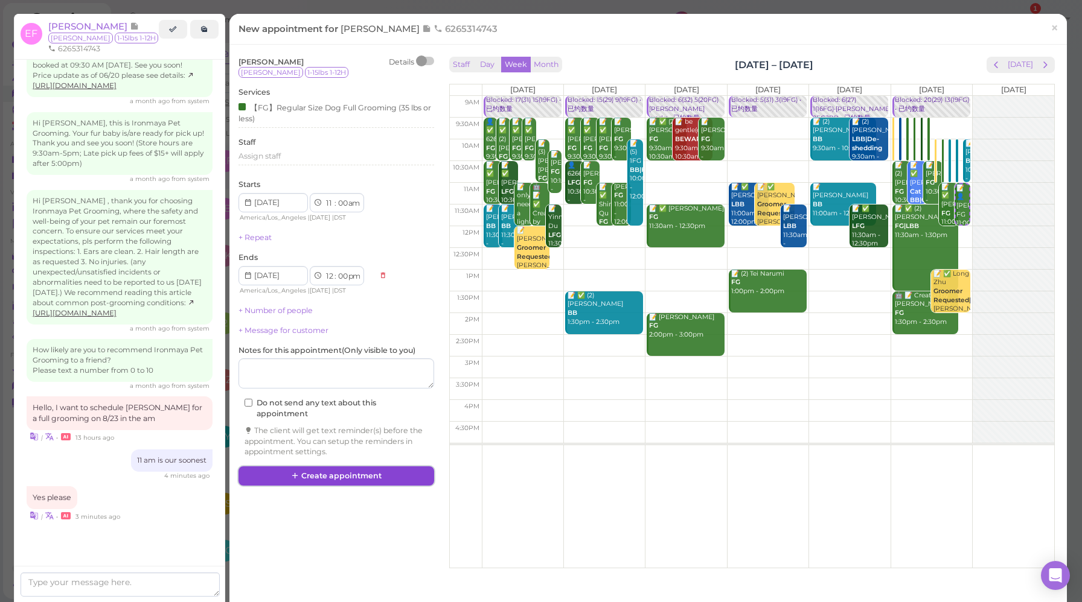
click at [359, 484] on button "Create appointment" at bounding box center [336, 476] width 196 height 19
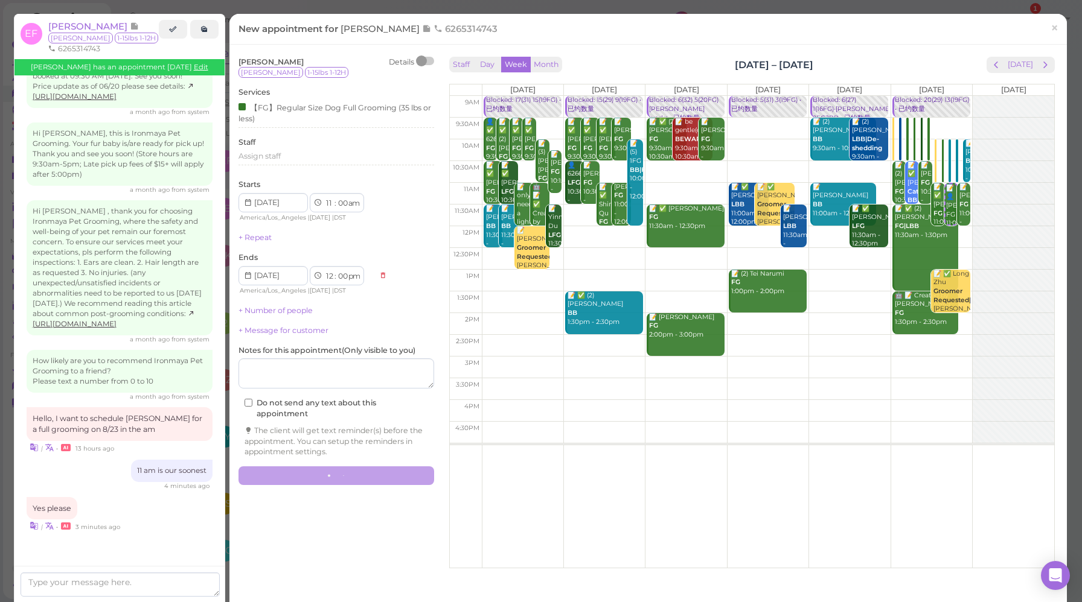
scroll to position [1503, 0]
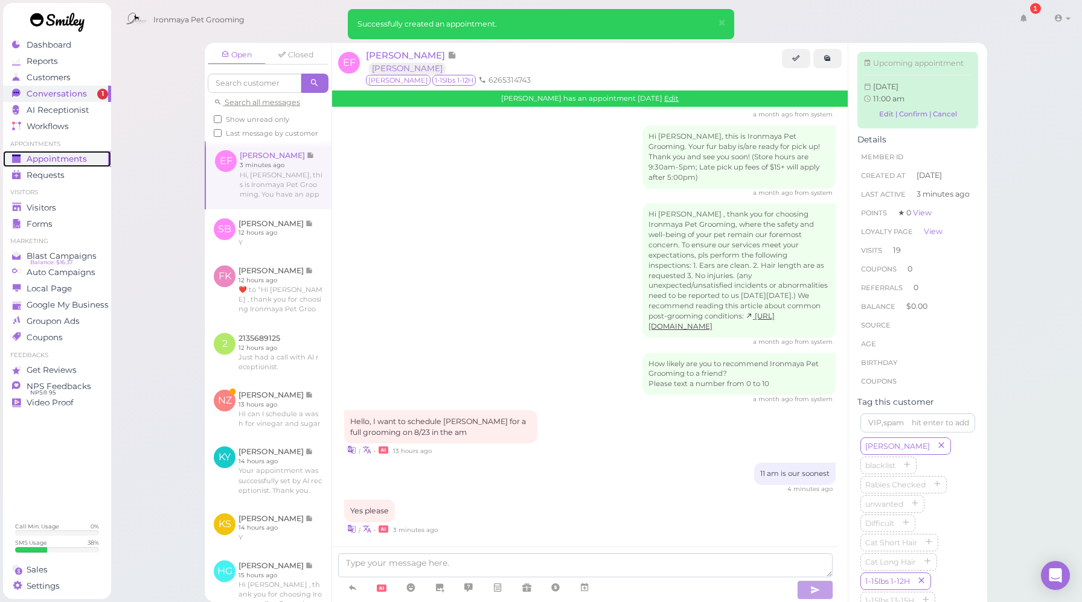
click at [44, 164] on link "Appointments" at bounding box center [57, 159] width 108 height 16
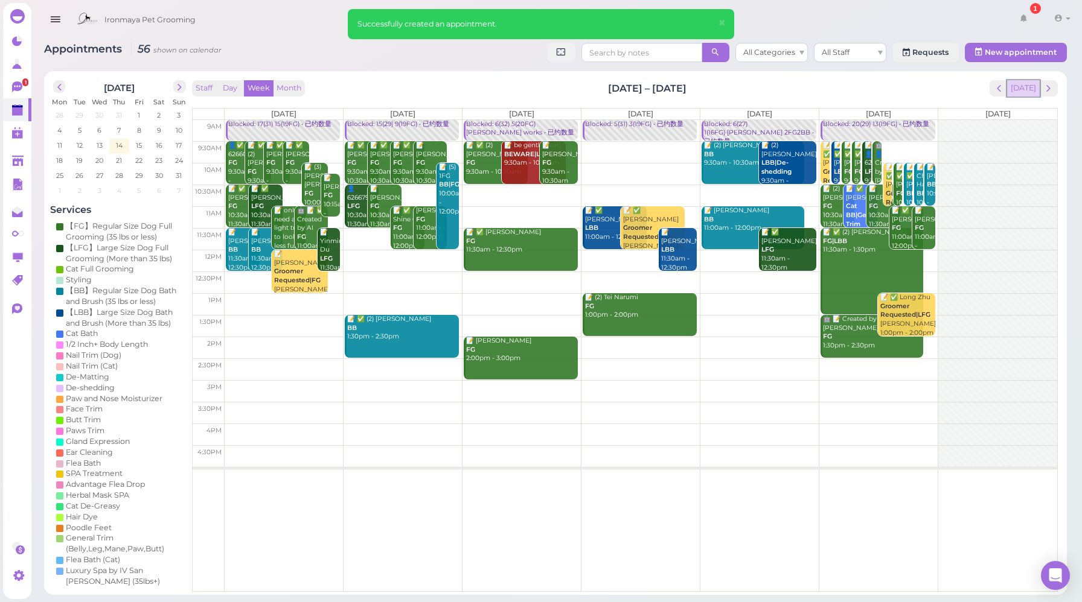
click at [1025, 89] on button "[DATE]" at bounding box center [1023, 88] width 33 height 16
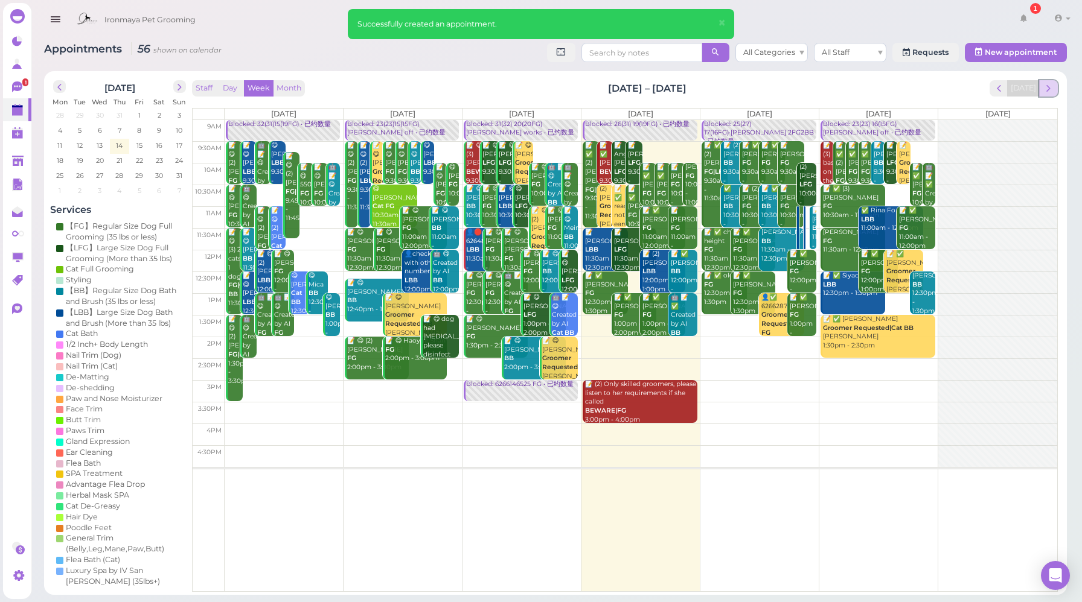
click at [1049, 90] on span "next" at bounding box center [1048, 88] width 11 height 11
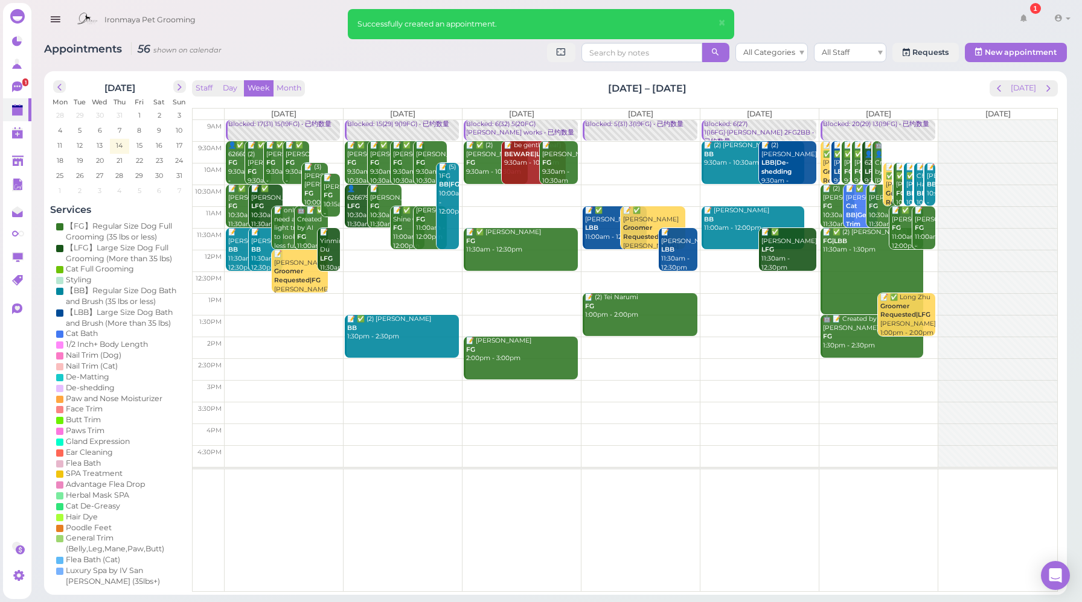
click at [870, 130] on link "Blocked: 20(29) 13(19FG) • 已约数量" at bounding box center [877, 130] width 114 height 21
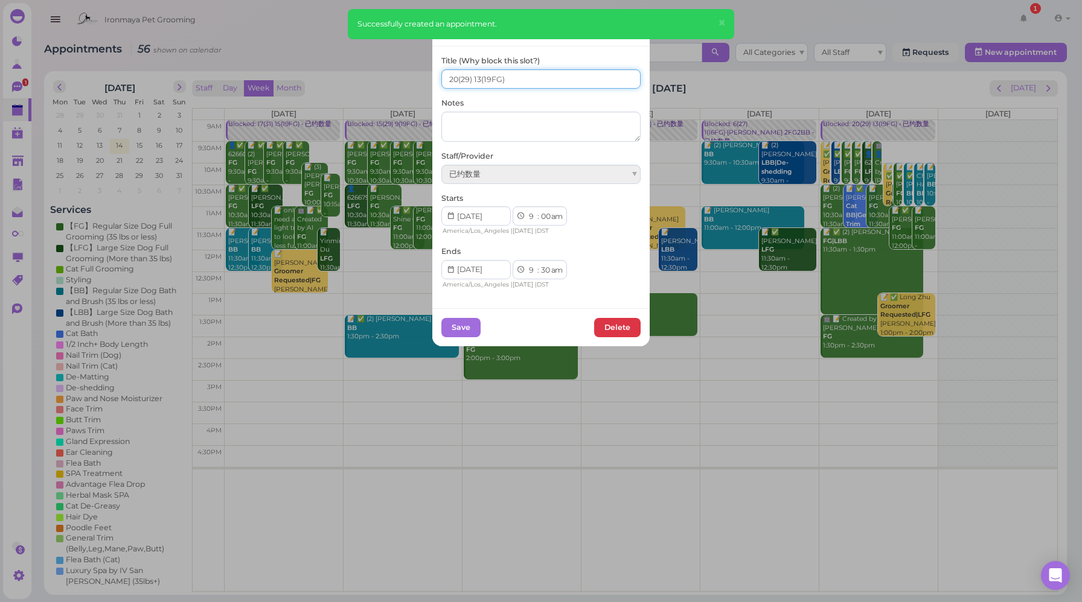
click at [453, 80] on input "20(29) 13(19FG)" at bounding box center [540, 78] width 199 height 19
click at [452, 79] on input "20(29) 13(19FG)" at bounding box center [540, 78] width 199 height 19
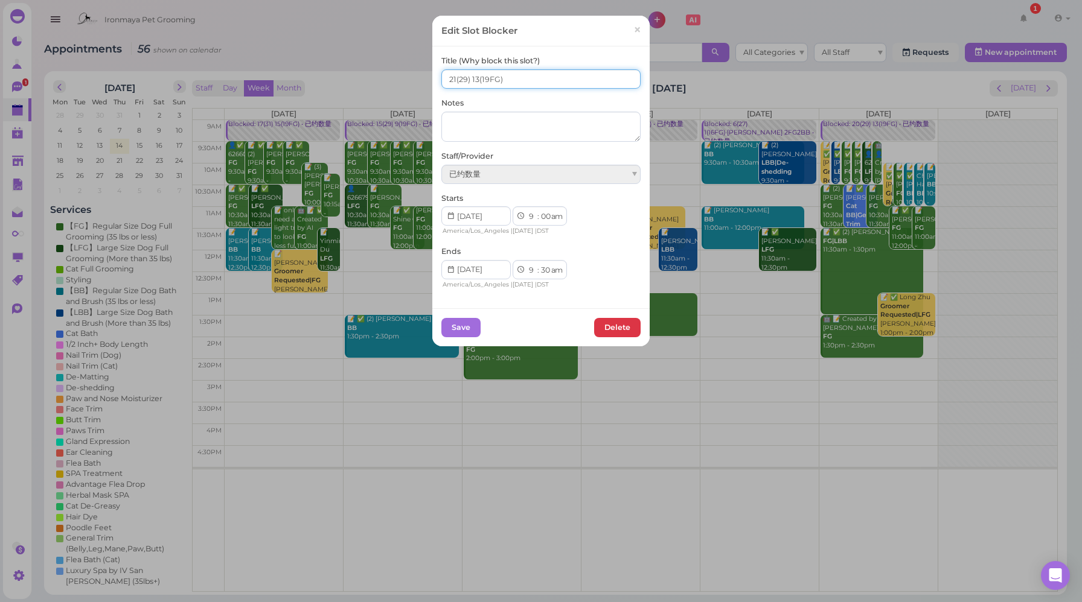
click at [473, 75] on input "21(29) 13(19FG)" at bounding box center [540, 78] width 199 height 19
type input "21(29) 14(19FG)"
click at [455, 331] on button "Save" at bounding box center [460, 327] width 39 height 19
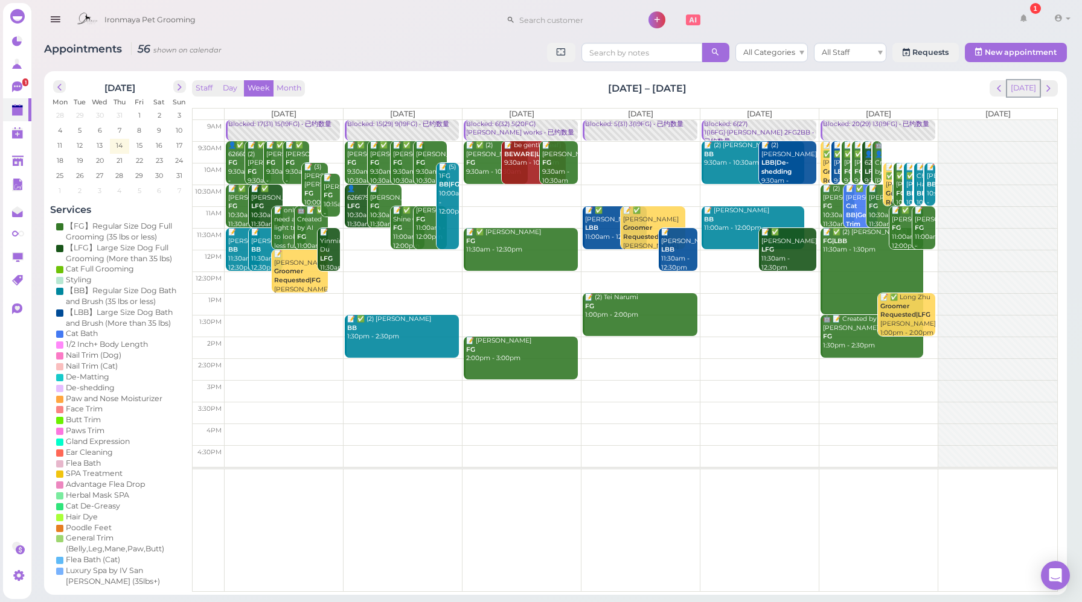
drag, startPoint x: 1022, startPoint y: 90, endPoint x: 927, endPoint y: 107, distance: 97.0
click at [1022, 90] on button "[DATE]" at bounding box center [1023, 88] width 33 height 16
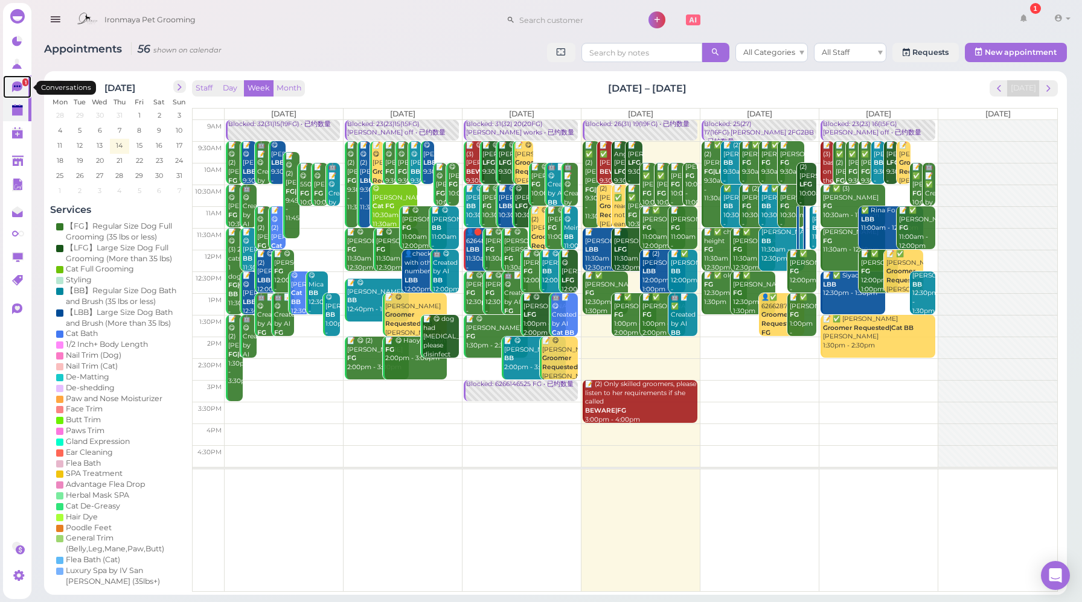
click at [19, 89] on icon at bounding box center [17, 86] width 10 height 11
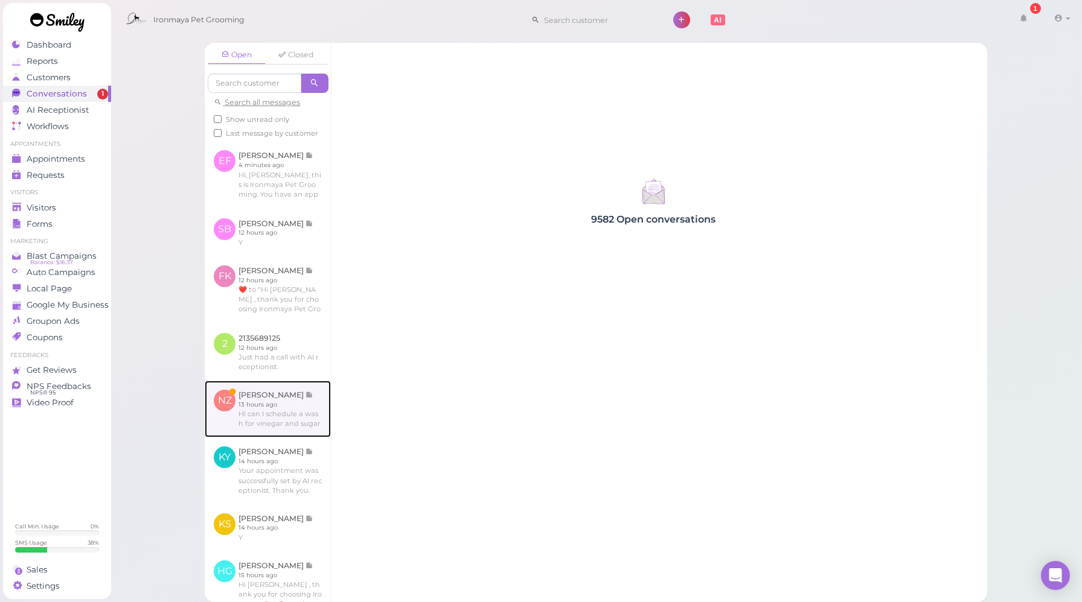
click at [272, 407] on link at bounding box center [268, 409] width 126 height 57
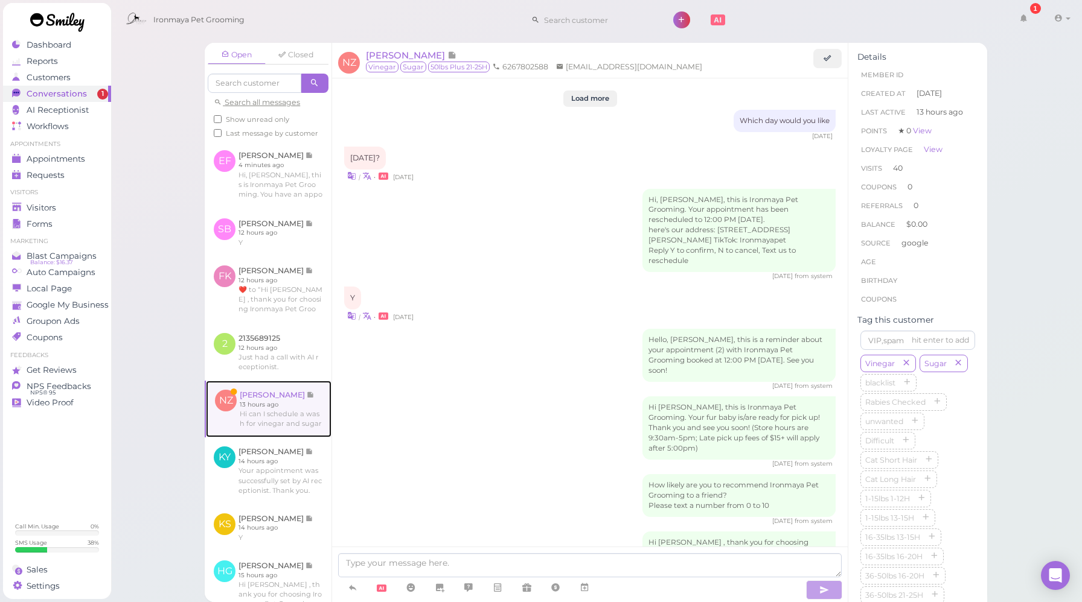
scroll to position [1414, 0]
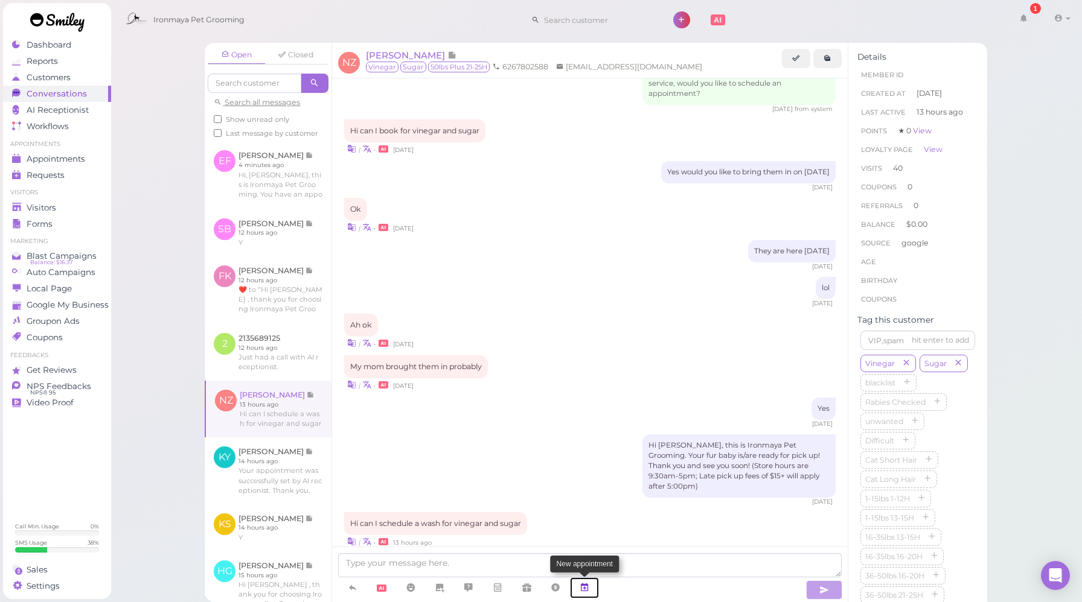
click at [587, 587] on icon at bounding box center [585, 588] width 10 height 12
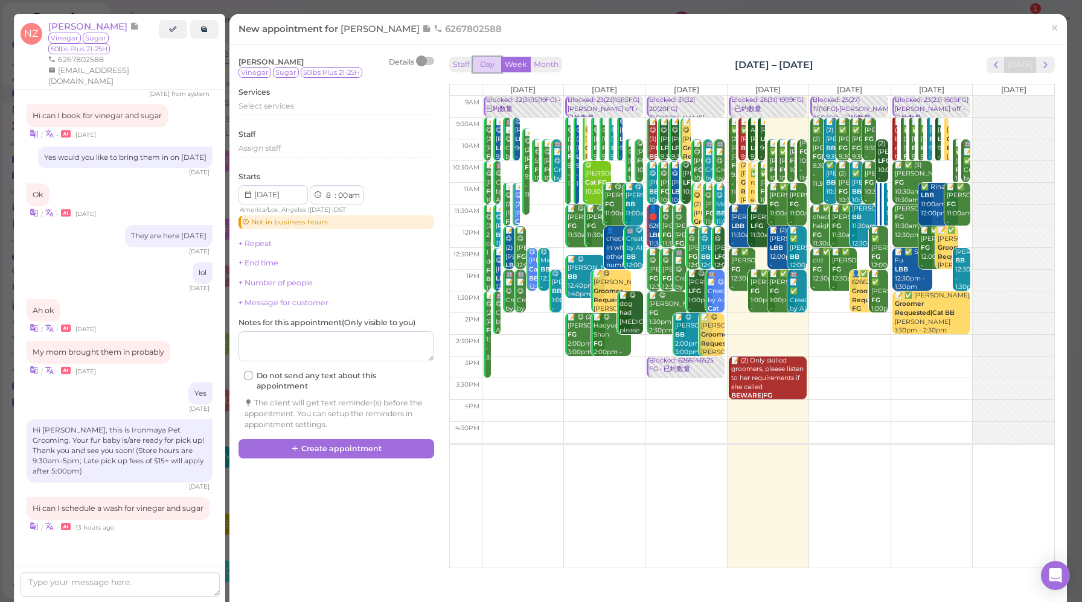
click at [493, 66] on button "Day" at bounding box center [487, 65] width 29 height 16
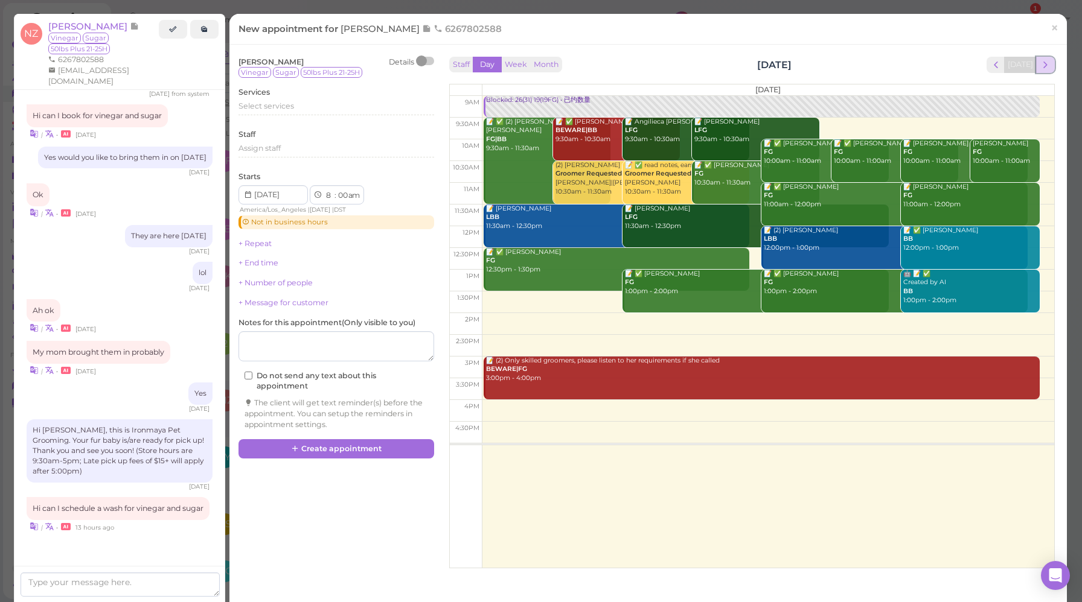
click at [1040, 69] on span "next" at bounding box center [1045, 64] width 11 height 11
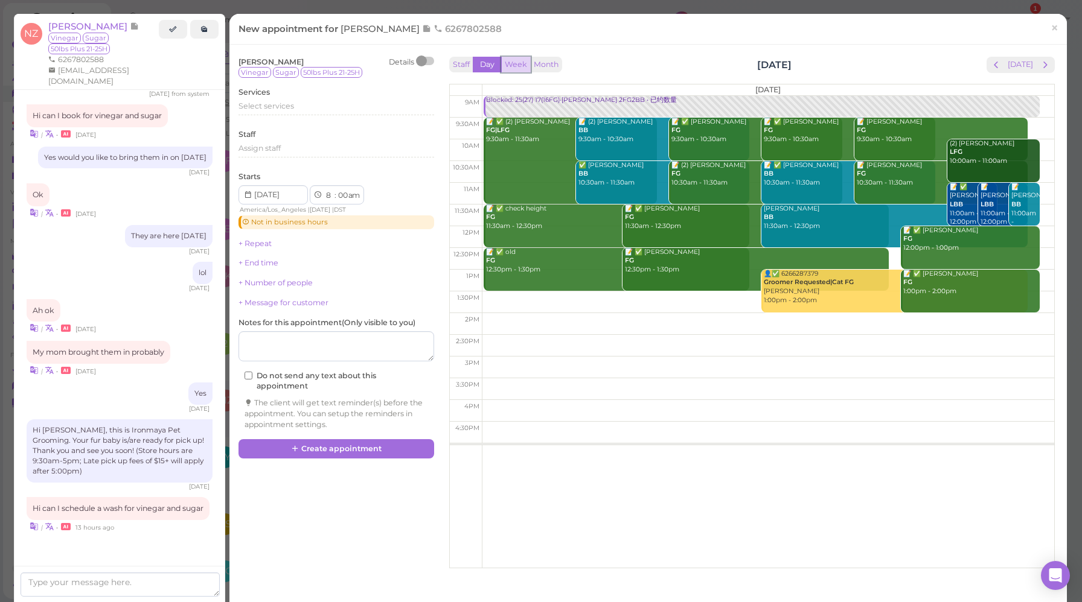
click at [515, 68] on button "Week" at bounding box center [516, 65] width 30 height 16
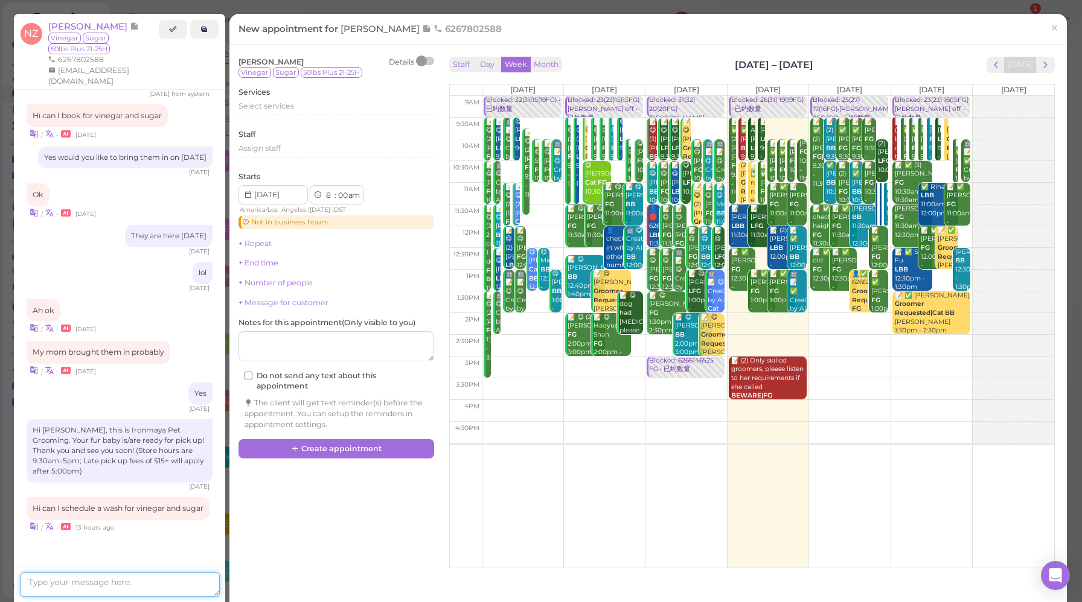
click at [136, 586] on textarea at bounding box center [120, 585] width 199 height 24
type textarea "We can do [DATE] or [DATE] this week."
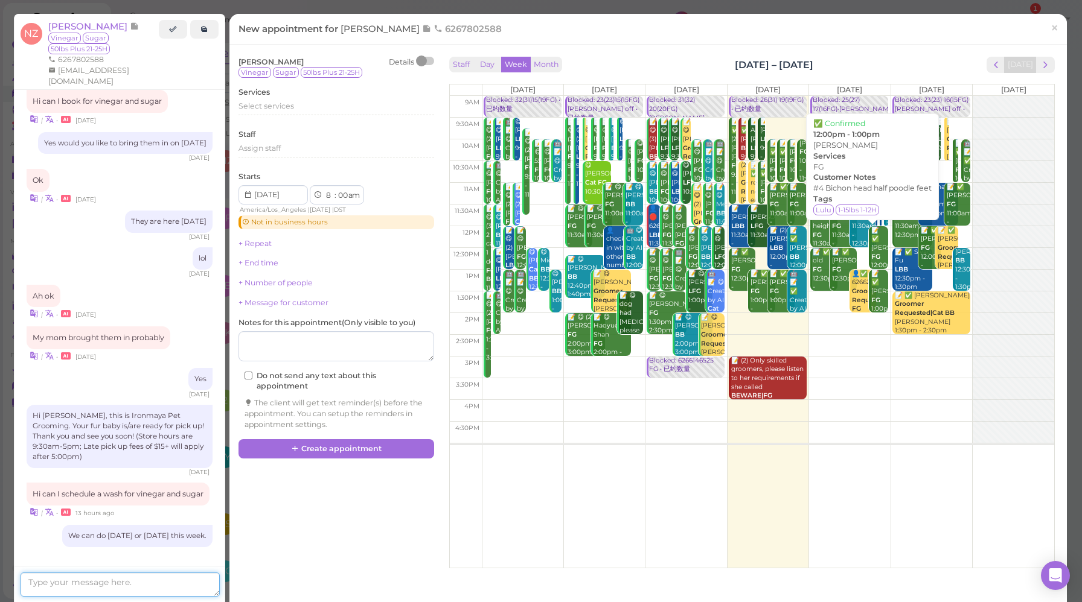
scroll to position [1485, 0]
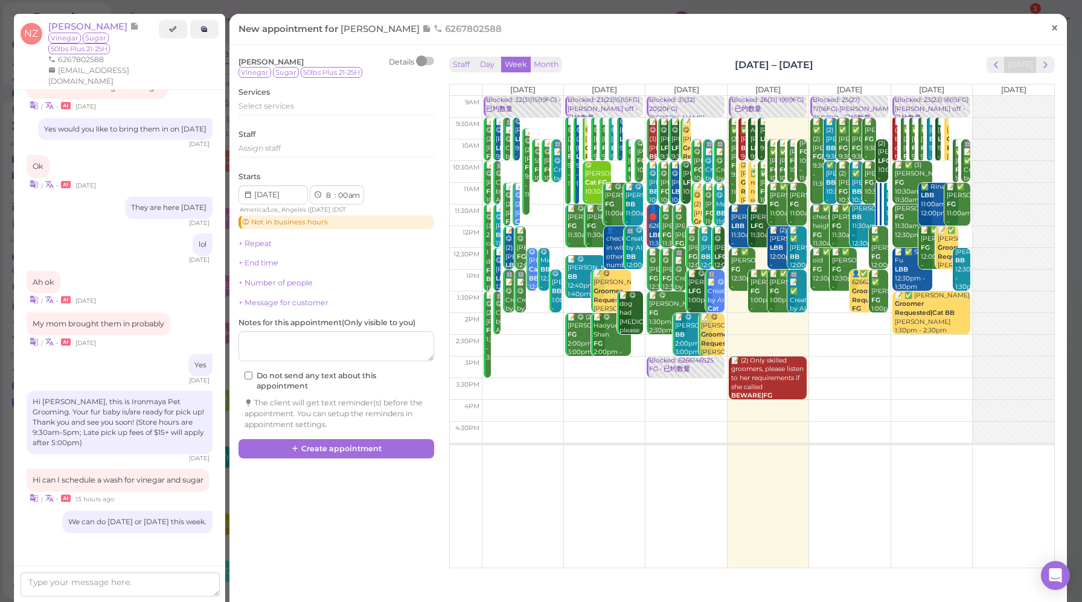
click at [1050, 35] on span "×" at bounding box center [1054, 27] width 8 height 17
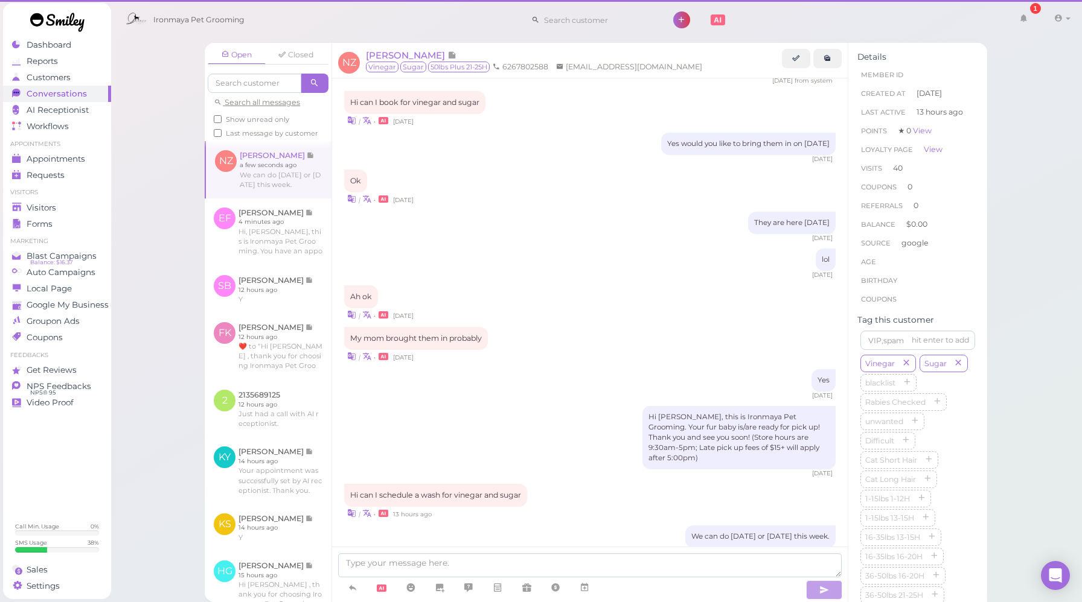
scroll to position [1445, 0]
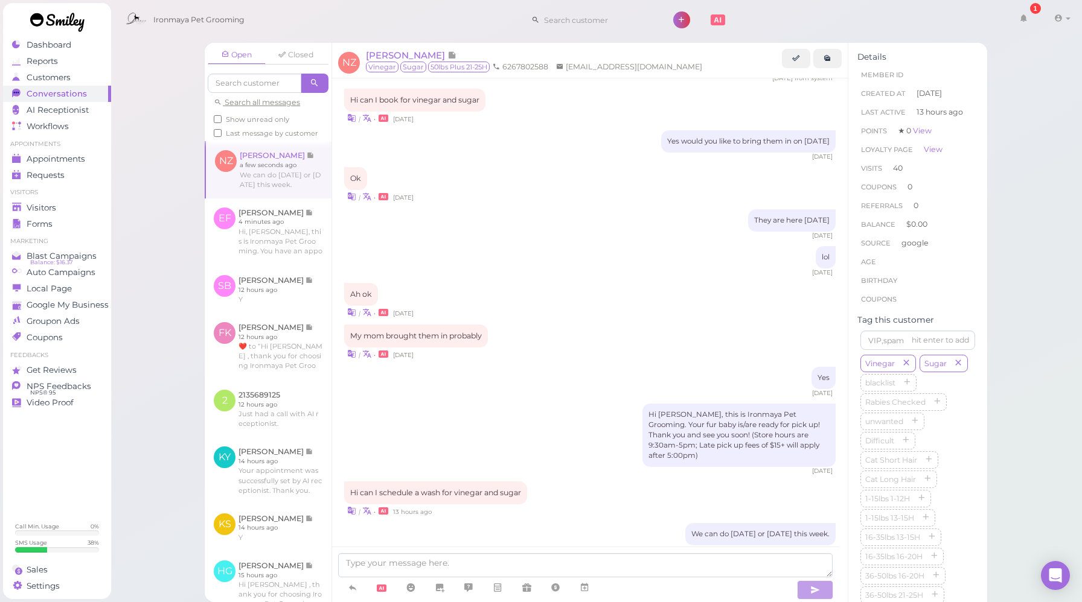
click at [586, 209] on div "They are here [DATE] [DATE]" at bounding box center [589, 224] width 491 height 31
click at [166, 178] on div "Open Closed Search all messages Show unread only Last message by customer [GEOG…" at bounding box center [596, 301] width 972 height 602
